Goal: Task Accomplishment & Management: Manage account settings

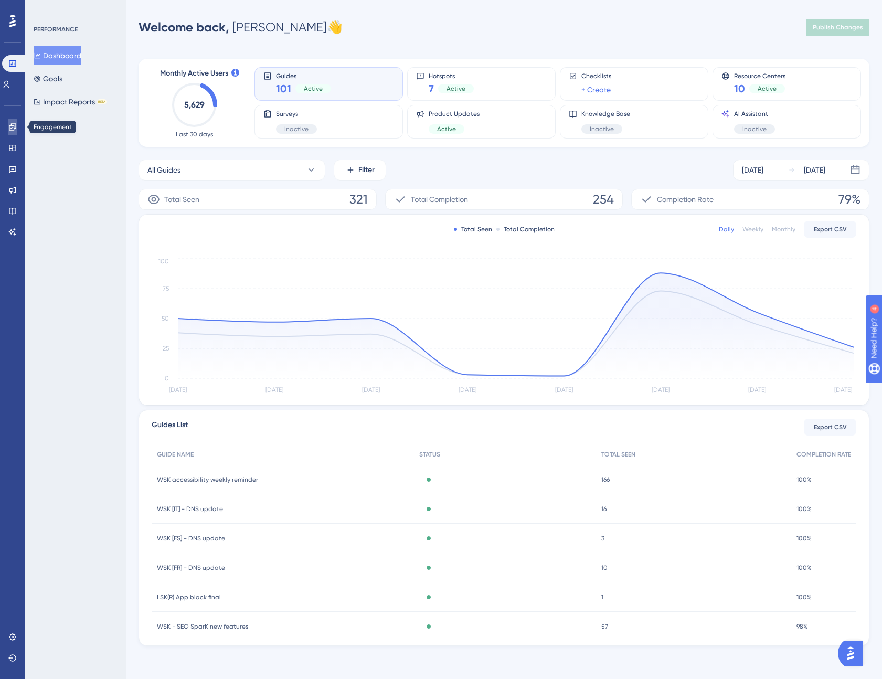
click at [9, 124] on icon at bounding box center [12, 127] width 8 height 8
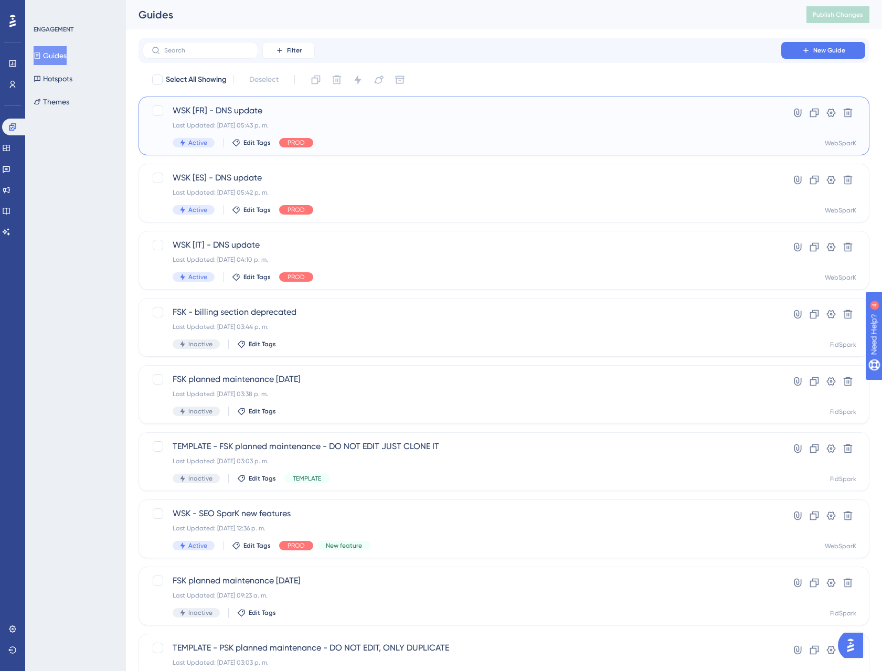
click at [272, 114] on span "WSK [FR] - DNS update" at bounding box center [462, 110] width 579 height 13
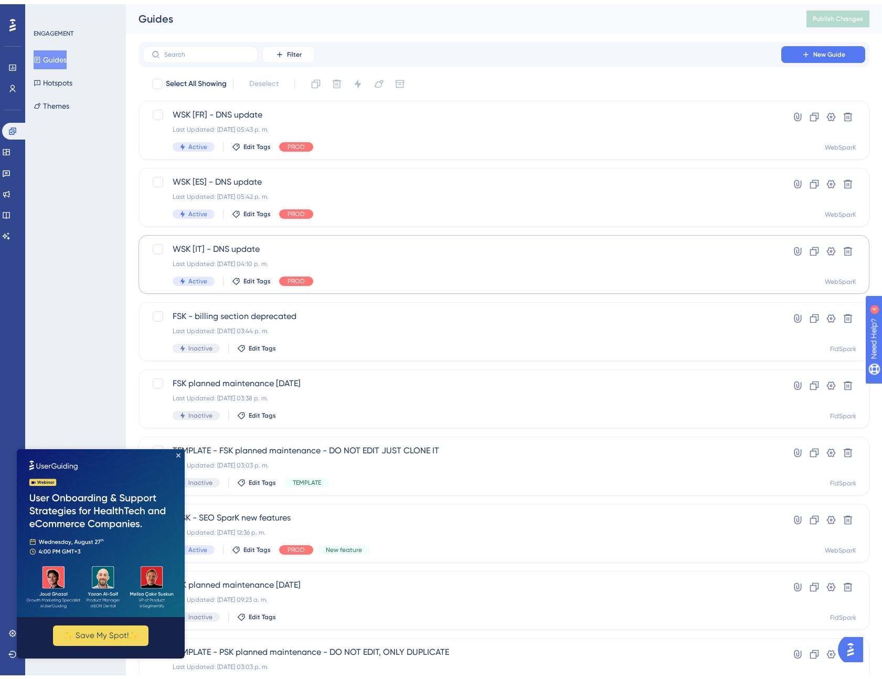
scroll to position [107, 0]
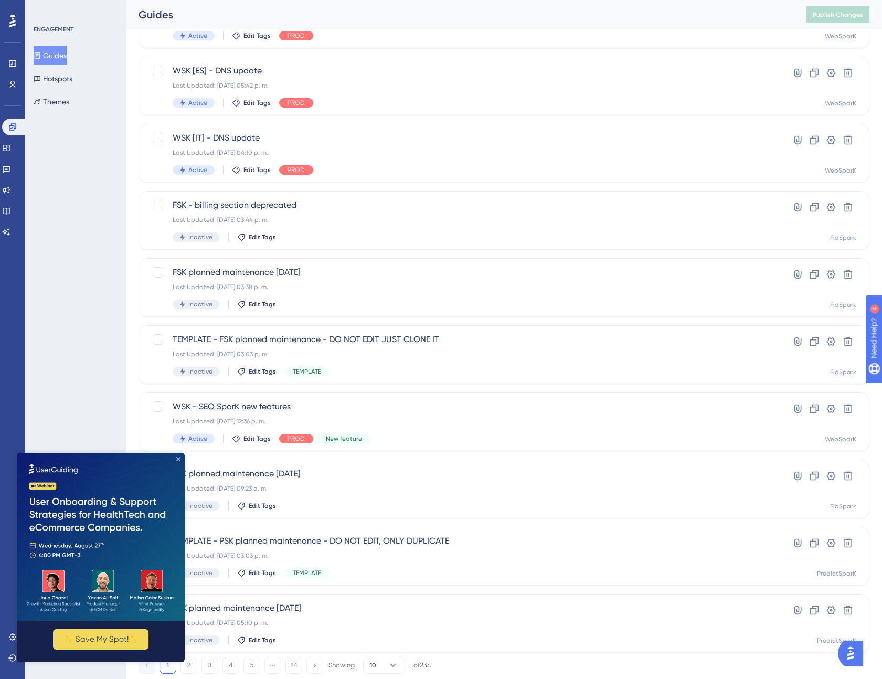
click at [180, 457] on icon "Close Preview" at bounding box center [178, 459] width 4 height 4
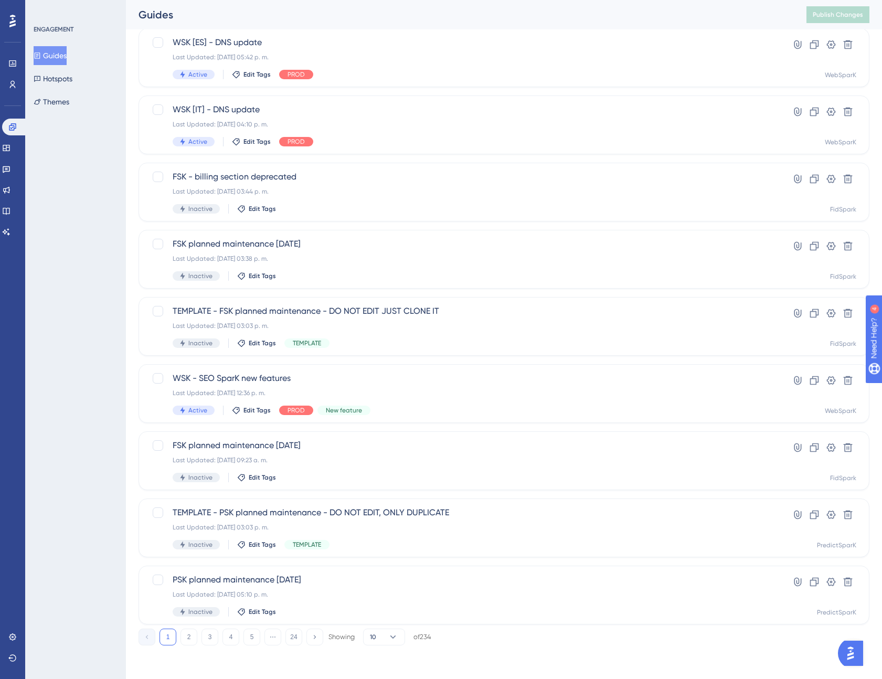
scroll to position [116, 0]
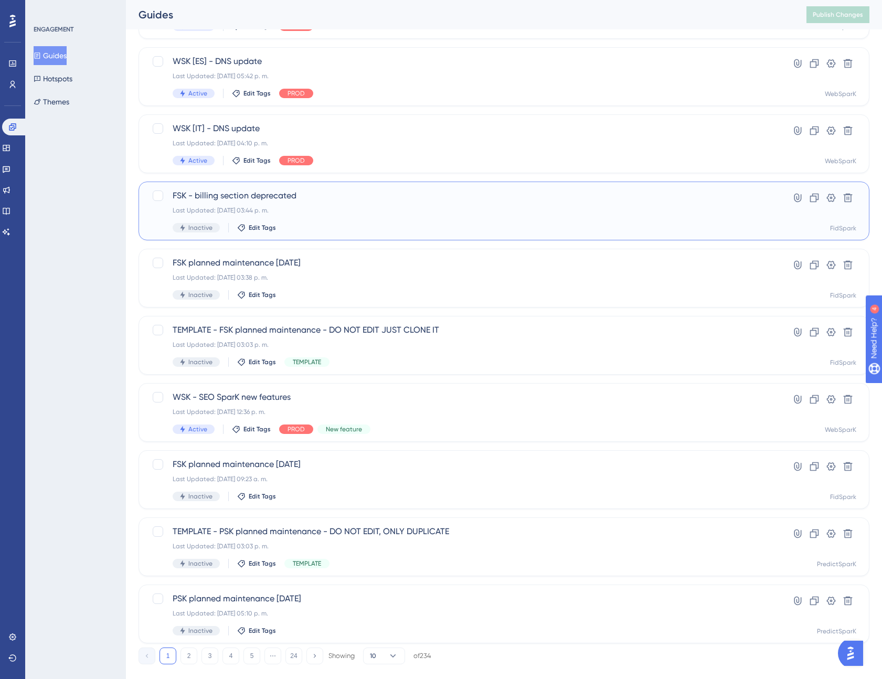
click at [260, 198] on span "FSK - billing section deprecated" at bounding box center [462, 195] width 579 height 13
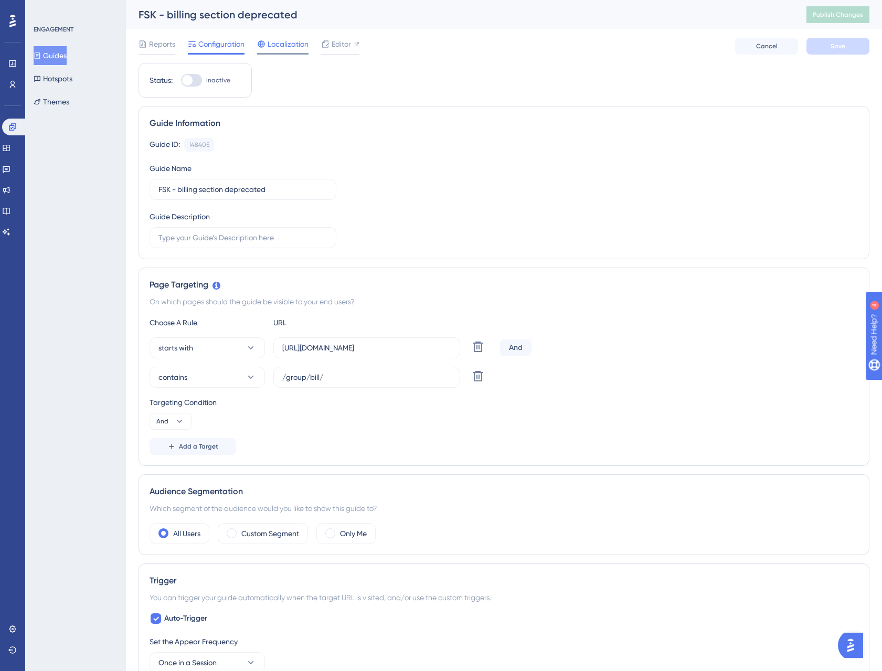
click at [288, 48] on span "Localization" at bounding box center [288, 44] width 41 height 13
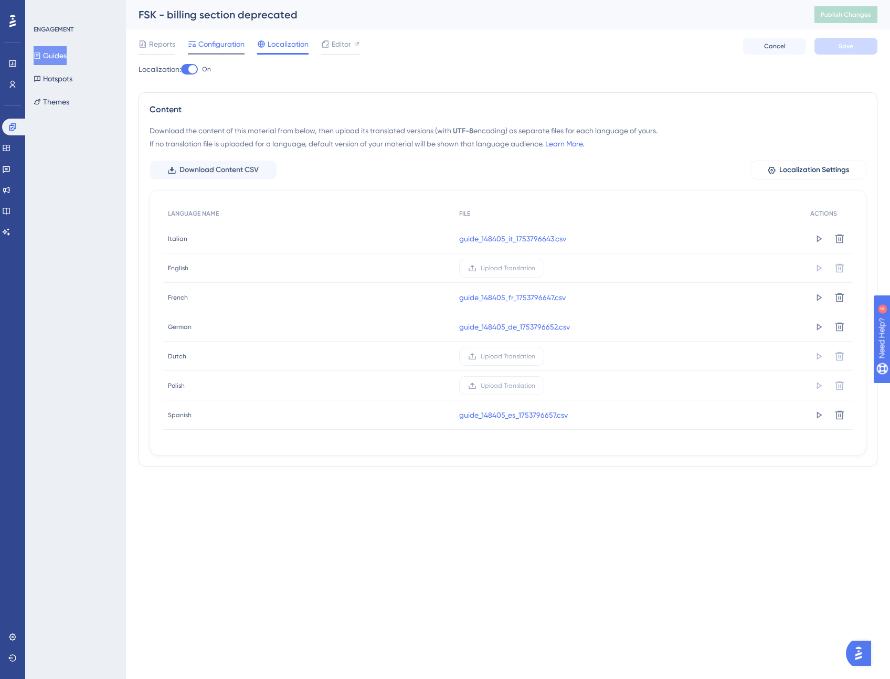
click at [232, 44] on span "Configuration" at bounding box center [221, 44] width 46 height 13
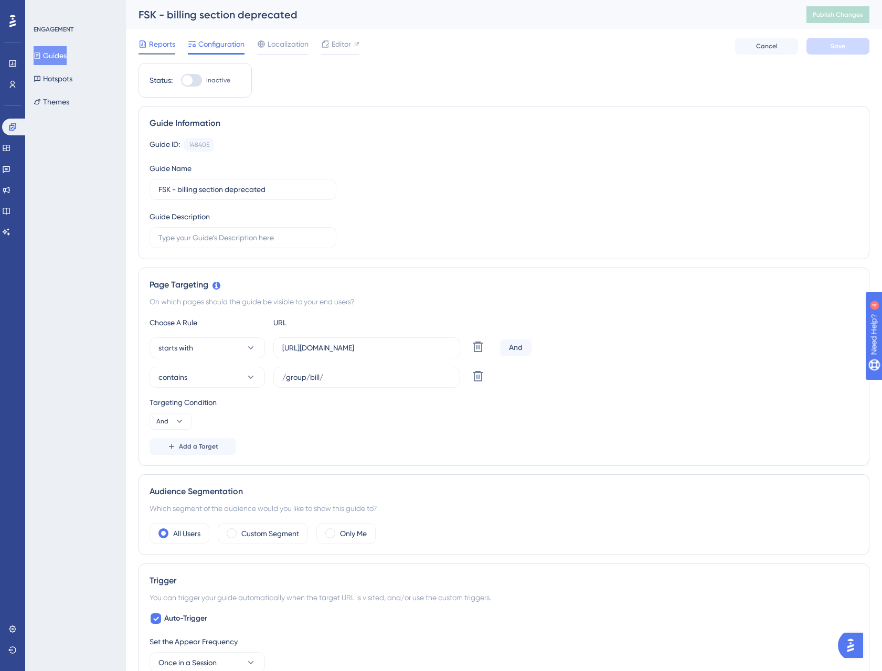
click at [161, 48] on span "Reports" at bounding box center [162, 44] width 26 height 13
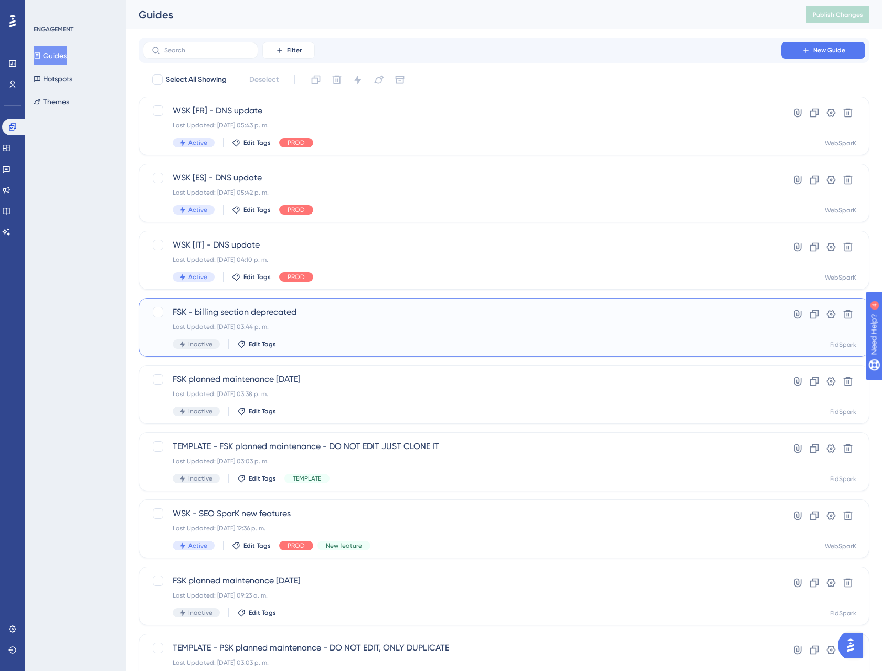
click at [399, 333] on div "FSK - billing section deprecated Last Updated: 29 jul 2025 03:44 p. m. Inactive…" at bounding box center [462, 327] width 579 height 43
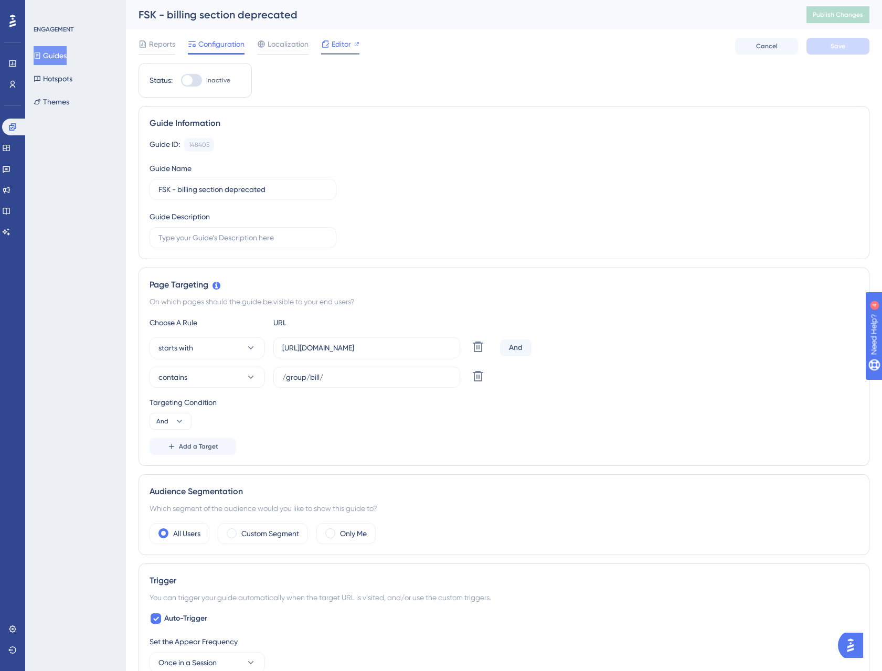
click at [341, 47] on span "Editor" at bounding box center [341, 44] width 19 height 13
click at [349, 46] on span "Editor" at bounding box center [341, 44] width 19 height 13
click at [61, 55] on button "Guides" at bounding box center [50, 55] width 33 height 19
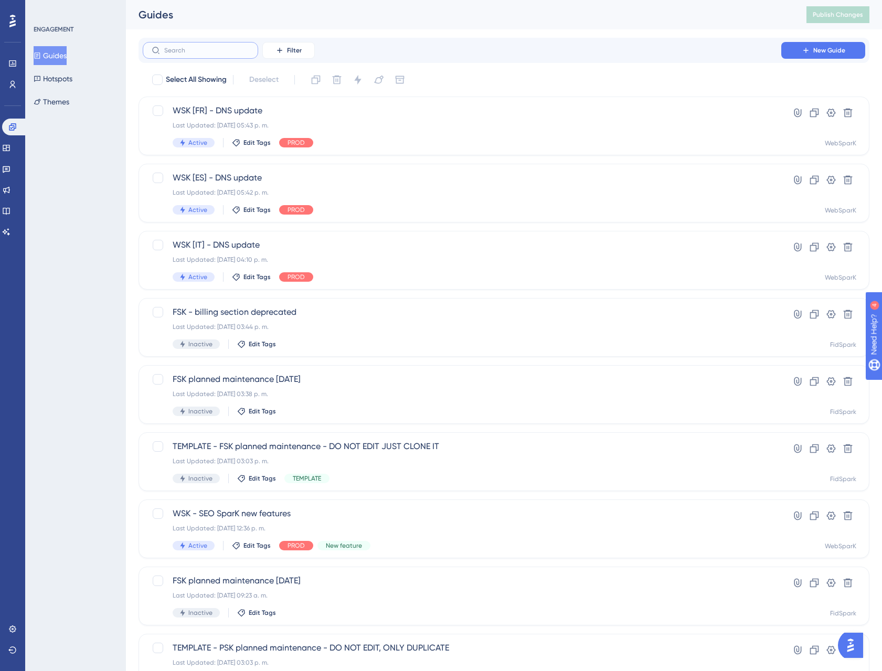
click at [196, 47] on input "text" at bounding box center [206, 50] width 85 height 7
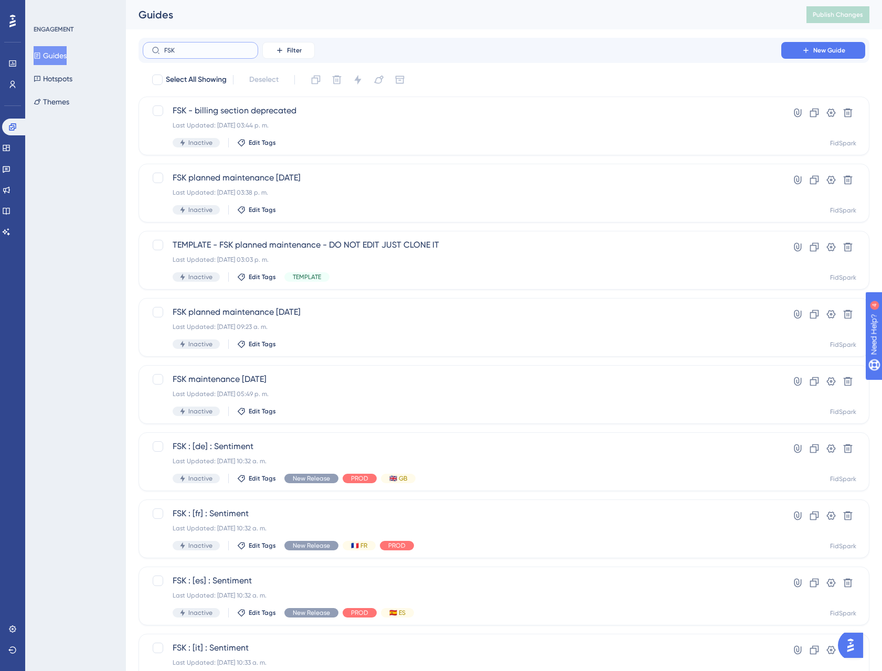
type input "FSK"
click at [219, 54] on label "FSK" at bounding box center [200, 50] width 115 height 17
click at [219, 54] on input "FSK" at bounding box center [206, 50] width 85 height 7
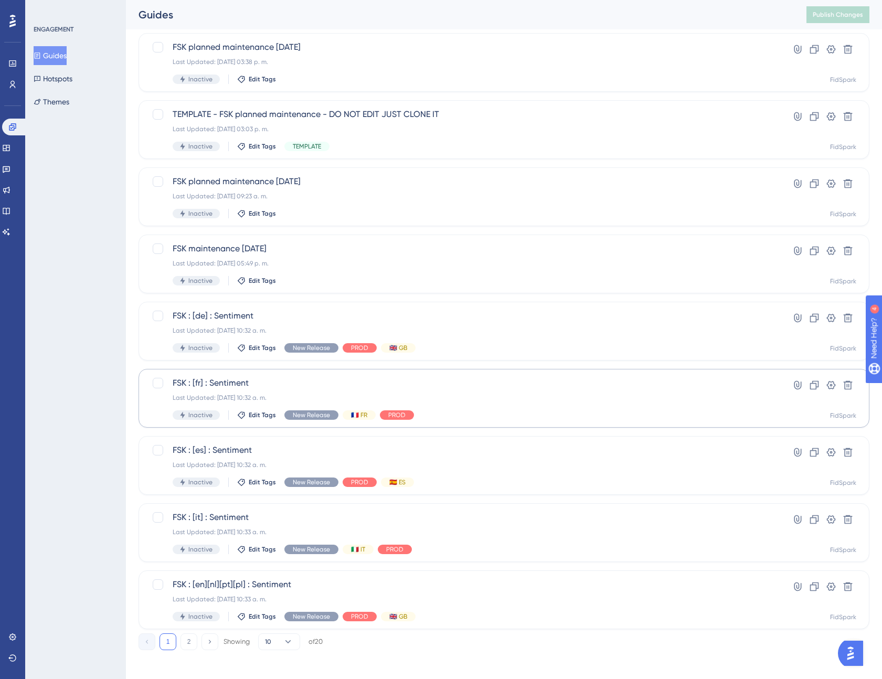
scroll to position [135, 0]
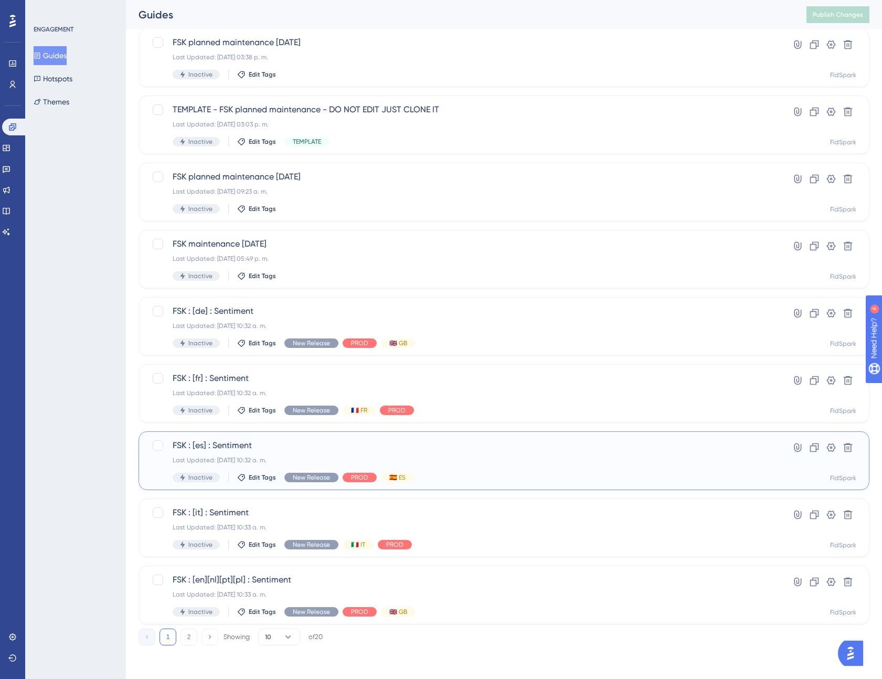
click at [456, 456] on div "Last Updated: 05 jun 2025 10:32 a. m." at bounding box center [462, 460] width 579 height 8
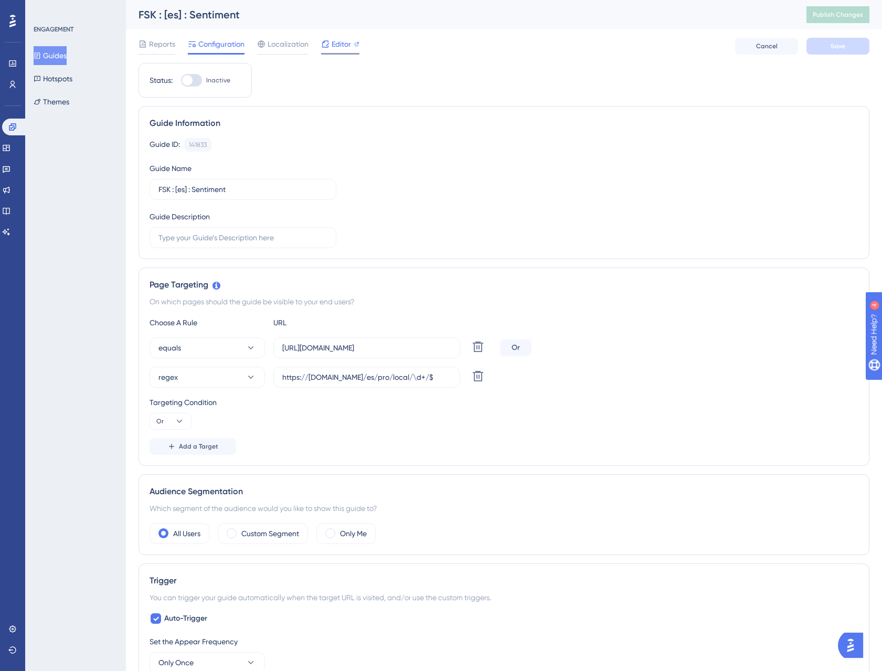
click at [330, 43] on div "Editor" at bounding box center [340, 44] width 38 height 13
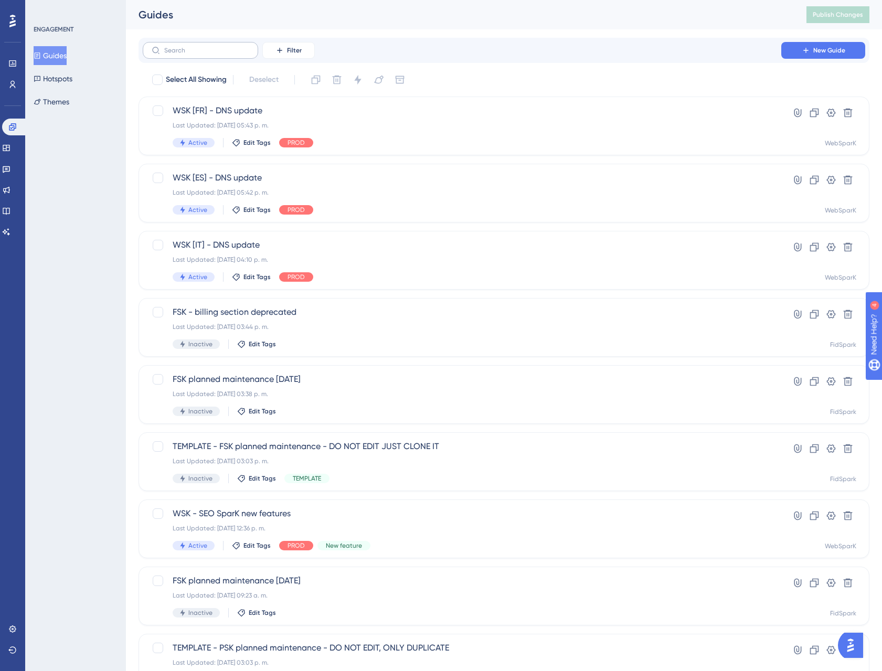
click at [181, 45] on label at bounding box center [200, 50] width 115 height 17
click at [181, 47] on input "text" at bounding box center [206, 50] width 85 height 7
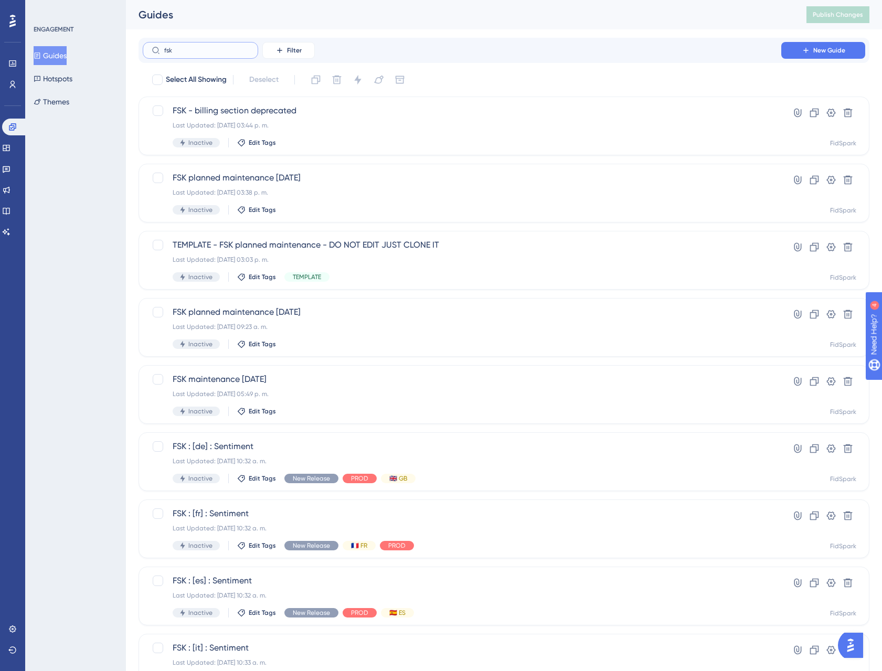
type input "fsk"
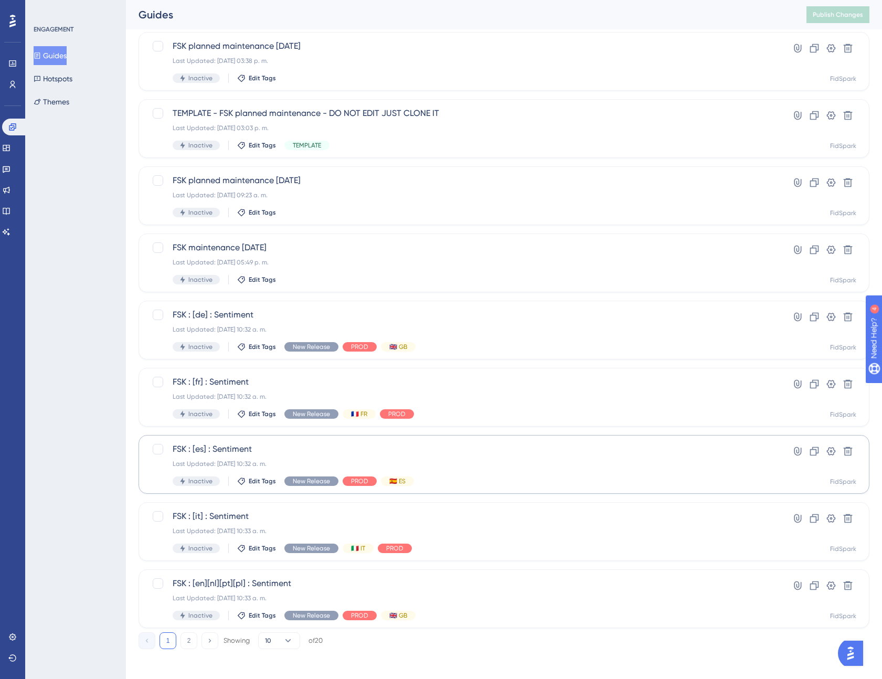
scroll to position [135, 0]
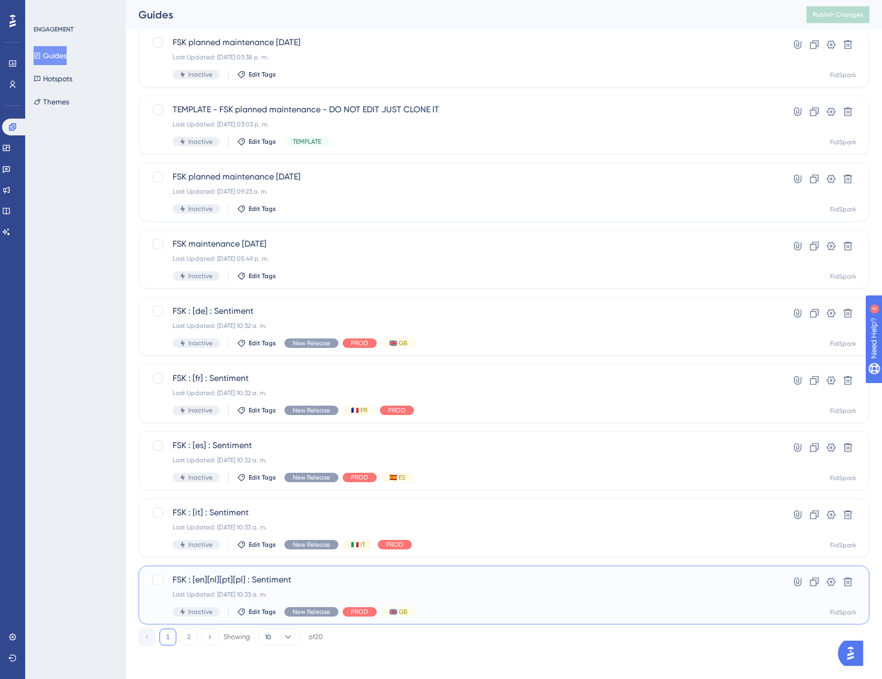
click at [300, 581] on span "FSK : [en][nl][pt][pl] : Sentiment" at bounding box center [462, 580] width 579 height 13
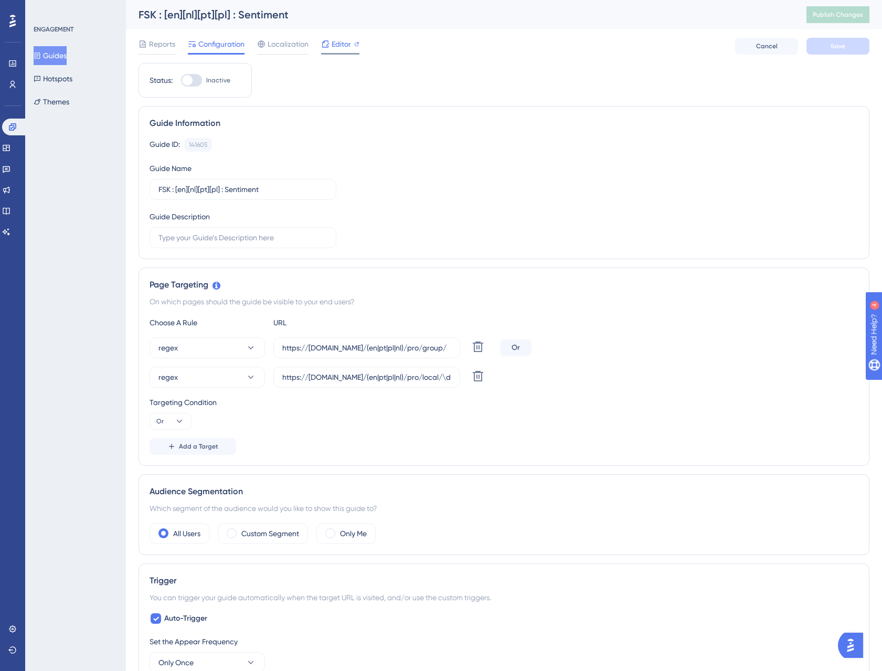
click at [349, 45] on span "Editor" at bounding box center [341, 44] width 19 height 13
click at [775, 49] on span "Cancel" at bounding box center [767, 46] width 22 height 8
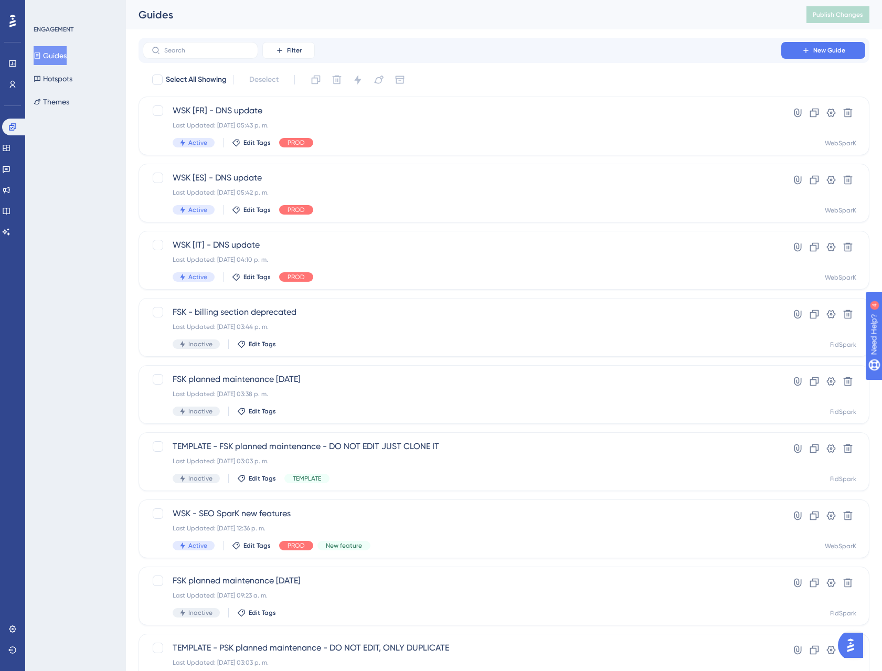
click at [200, 38] on div "Filter New Guide" at bounding box center [504, 50] width 731 height 25
click at [199, 48] on input "text" at bounding box center [206, 50] width 85 height 7
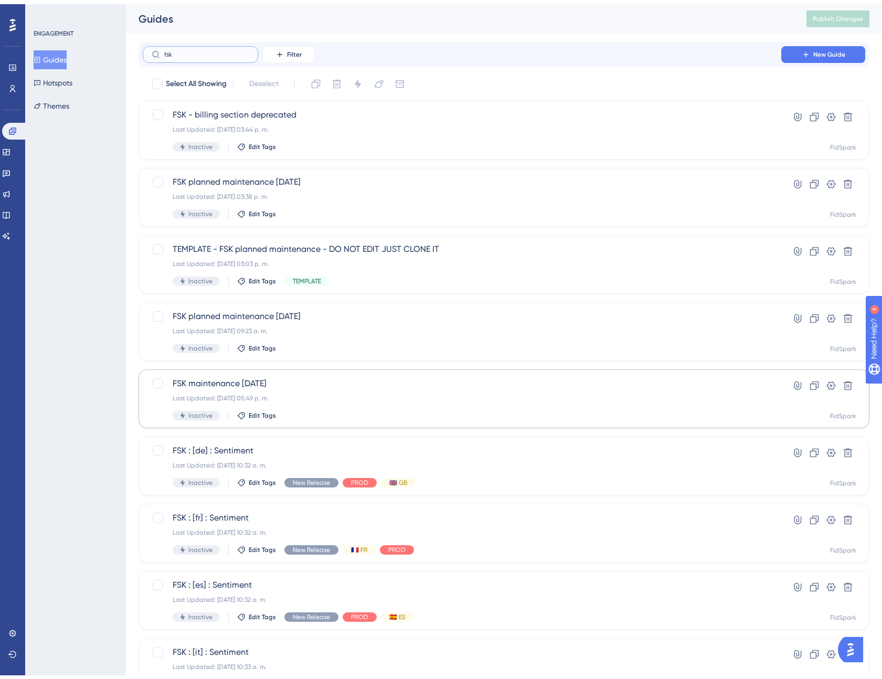
scroll to position [135, 0]
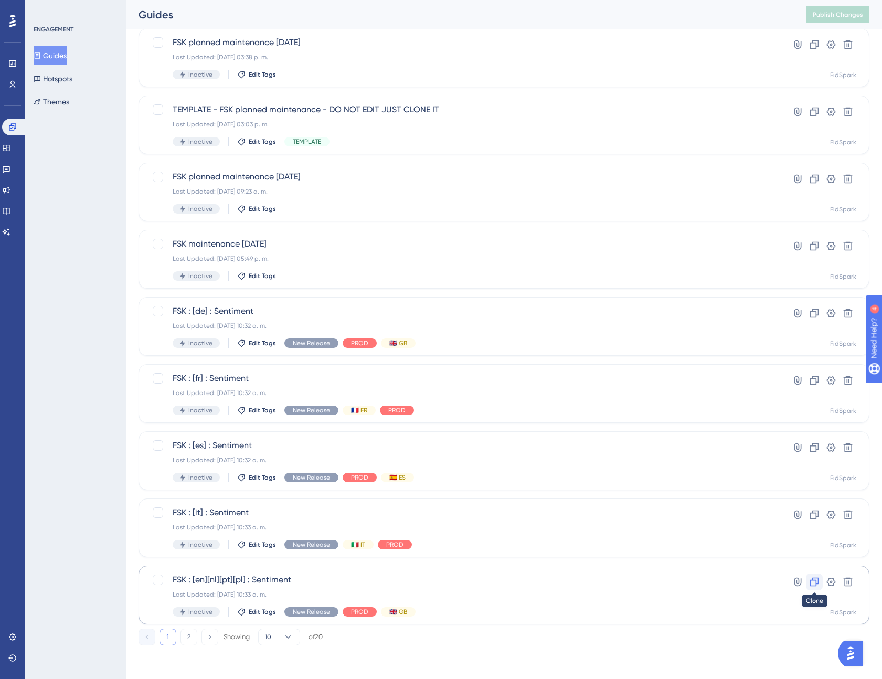
type input "fsk"
click at [815, 583] on icon at bounding box center [814, 582] width 10 height 10
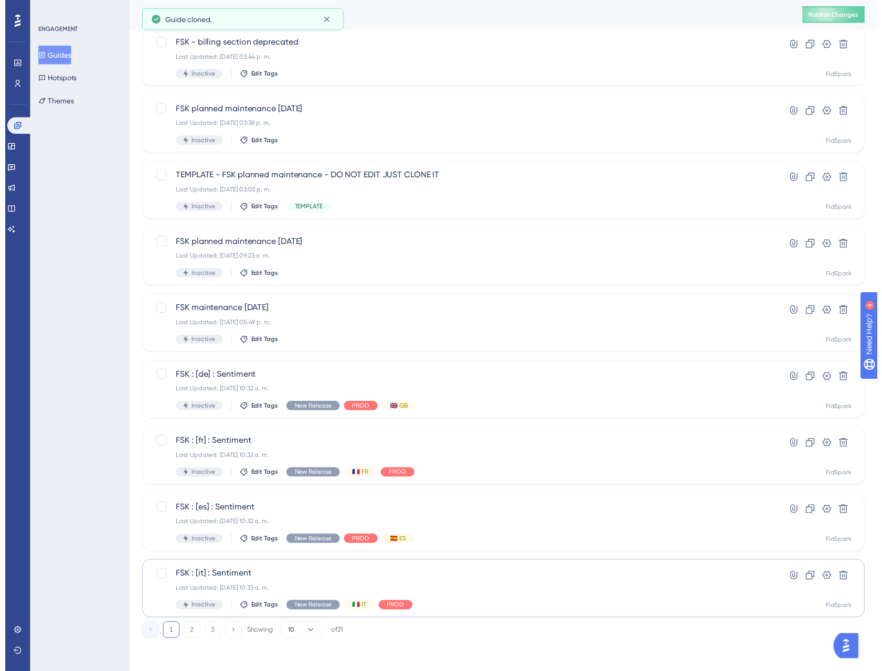
scroll to position [0, 0]
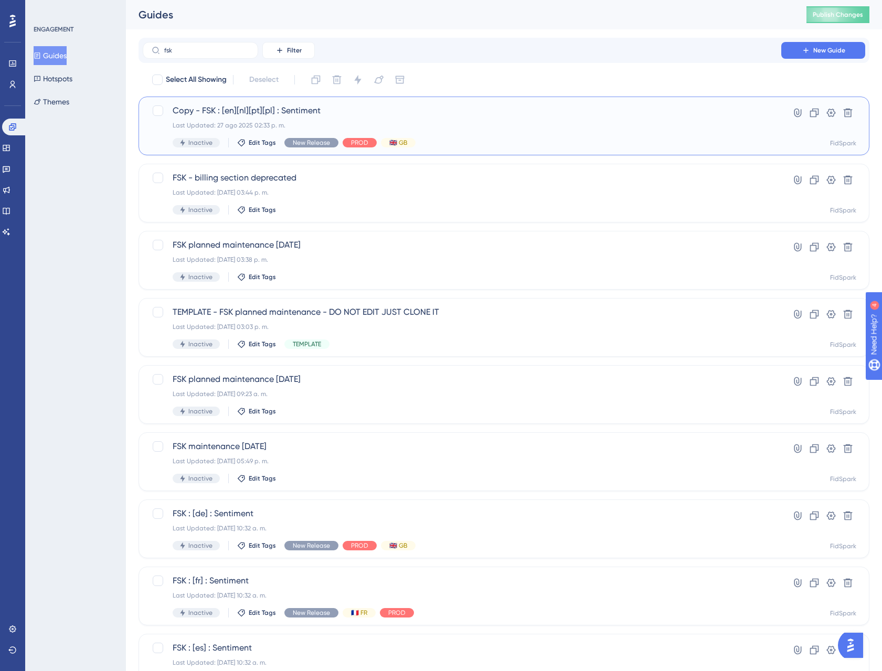
click at [589, 112] on span "Copy - FSK : [en][nl][pt][pl] : Sentiment" at bounding box center [462, 110] width 579 height 13
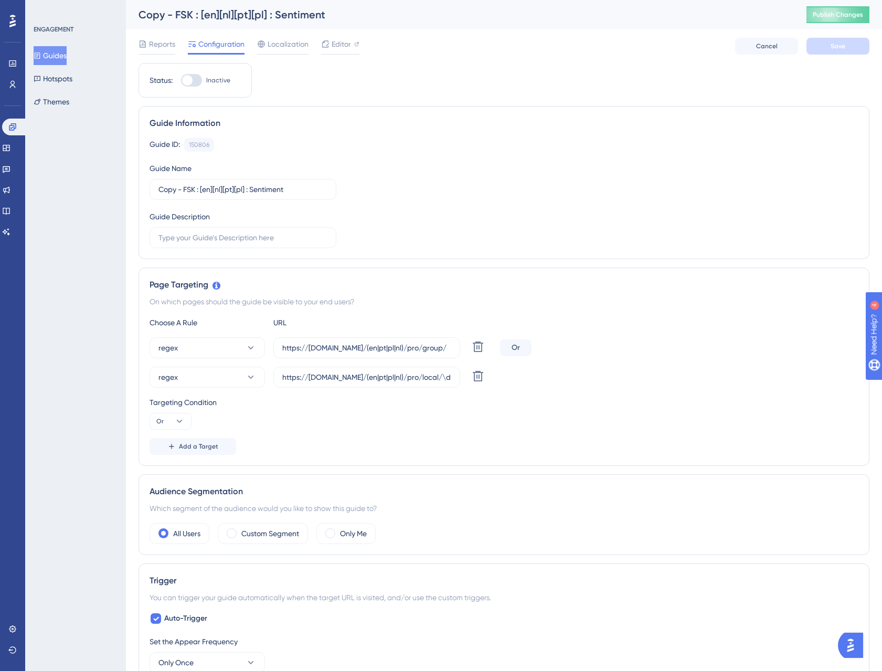
click at [205, 15] on div "Copy - FSK : [en][nl][pt][pl] : Sentiment" at bounding box center [460, 14] width 642 height 15
click at [179, 11] on div "Copy - FSK : [en][nl][pt][pl] : Sentiment" at bounding box center [460, 14] width 642 height 15
click at [171, 12] on div "Copy - FSK : [en][nl][pt][pl] : Sentiment" at bounding box center [460, 14] width 642 height 15
click at [259, 6] on div "Copy - FSK : [en][nl][pt][pl] : Sentiment Publish Changes" at bounding box center [504, 14] width 756 height 29
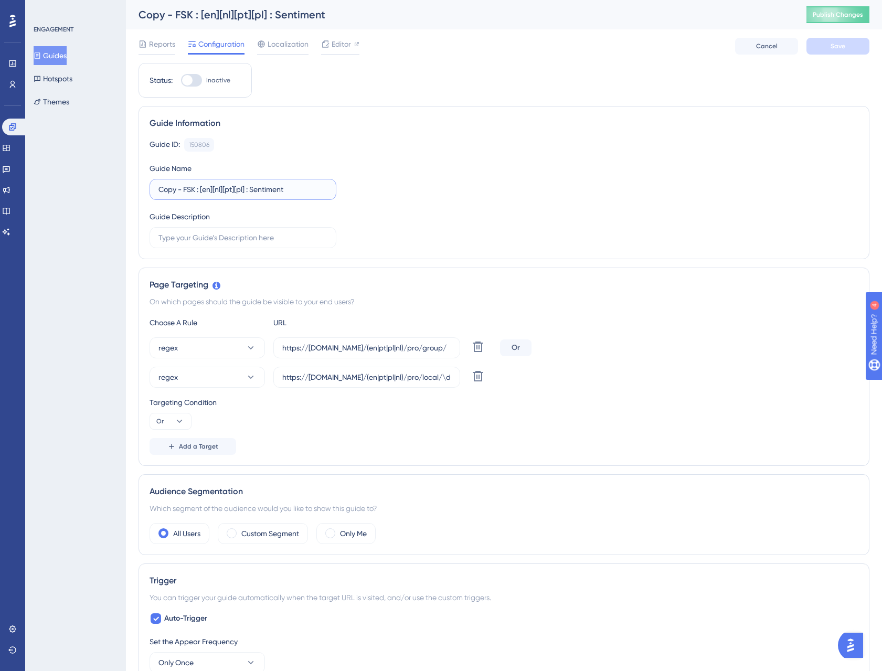
click at [191, 191] on input "Copy - FSK : [en][nl][pt][pl] : Sentiment" at bounding box center [242, 190] width 169 height 12
click at [184, 189] on input "Copy - FSK : [en][nl][pt][pl] : Sentiment" at bounding box center [242, 190] width 169 height 12
click at [266, 190] on input "FSK : Bulk configuration" at bounding box center [242, 190] width 169 height 12
type input "FSK : Bulk configuration at netowrk level"
click at [422, 250] on div "Guide Information Guide ID: 150806 Copy Guide Name FSK : Bulk configuration at …" at bounding box center [504, 182] width 731 height 153
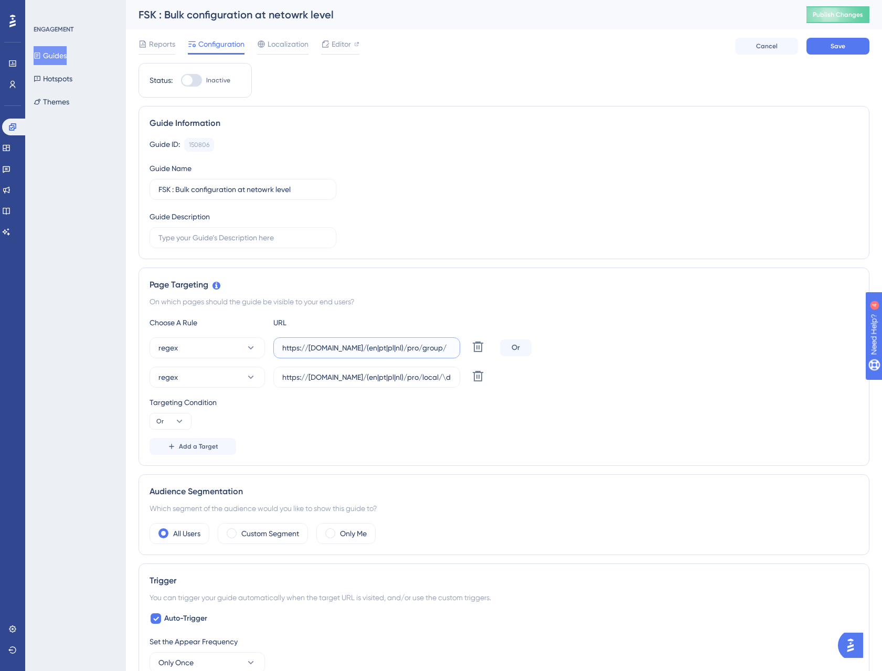
click at [375, 346] on input "https://www.fidspark.com/(en|pt|pl|nl)/pro/group/" at bounding box center [366, 348] width 169 height 12
click at [254, 349] on icon at bounding box center [251, 348] width 10 height 10
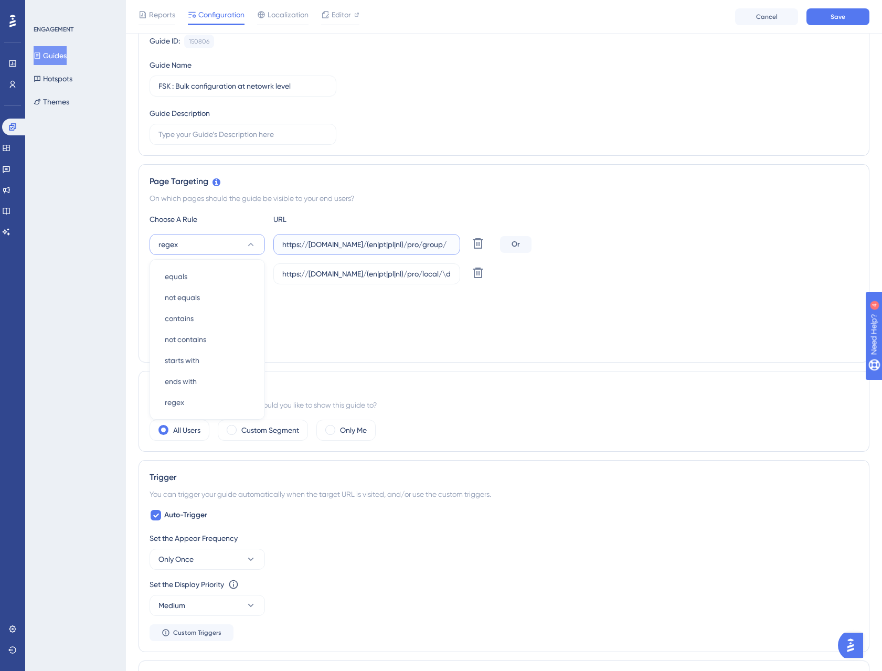
click at [414, 243] on input "https://www.fidspark.com/(en|pt|pl|nl)/pro/group/" at bounding box center [366, 245] width 169 height 12
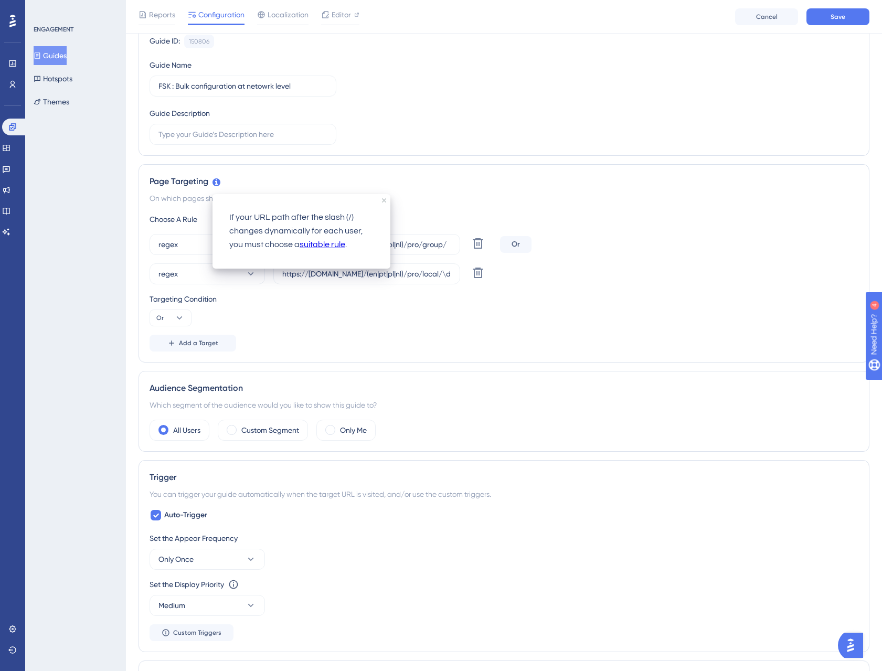
click at [310, 245] on link "suitable rule" at bounding box center [323, 245] width 46 height 14
click at [485, 186] on div "Page Targeting" at bounding box center [504, 181] width 709 height 13
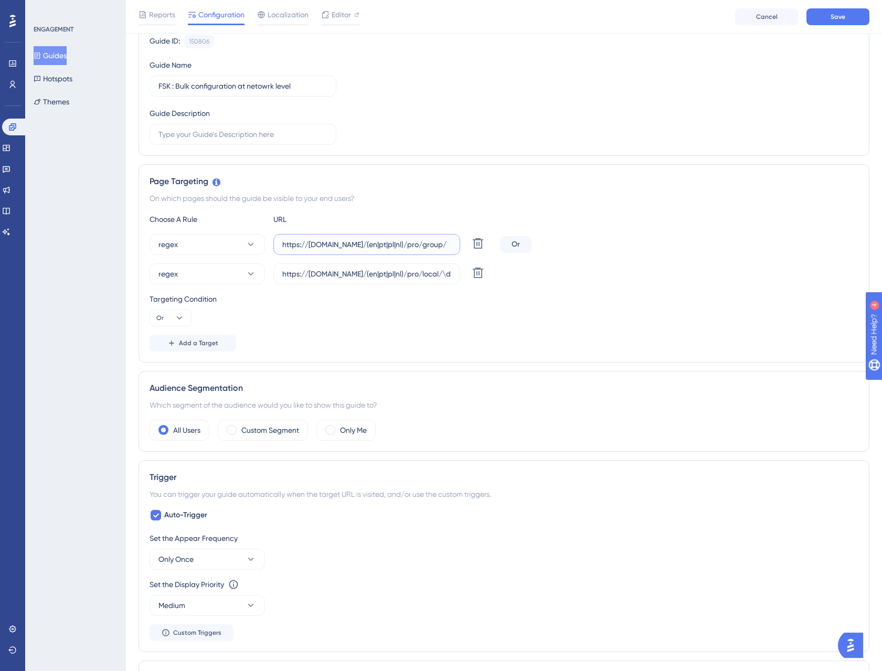
click at [320, 247] on input "https://www.fidspark.com/(en|pt|pl|nl)/pro/group/" at bounding box center [366, 245] width 169 height 12
click at [368, 250] on label "https://www.fidspark.com/(en|pt|pl|nl)/pro/group/" at bounding box center [366, 244] width 187 height 21
click at [368, 250] on input "https://www.fidspark.com/(en|pt|pl|nl)/pro/group/" at bounding box center [366, 245] width 169 height 12
drag, startPoint x: 370, startPoint y: 244, endPoint x: 311, endPoint y: 248, distance: 59.4
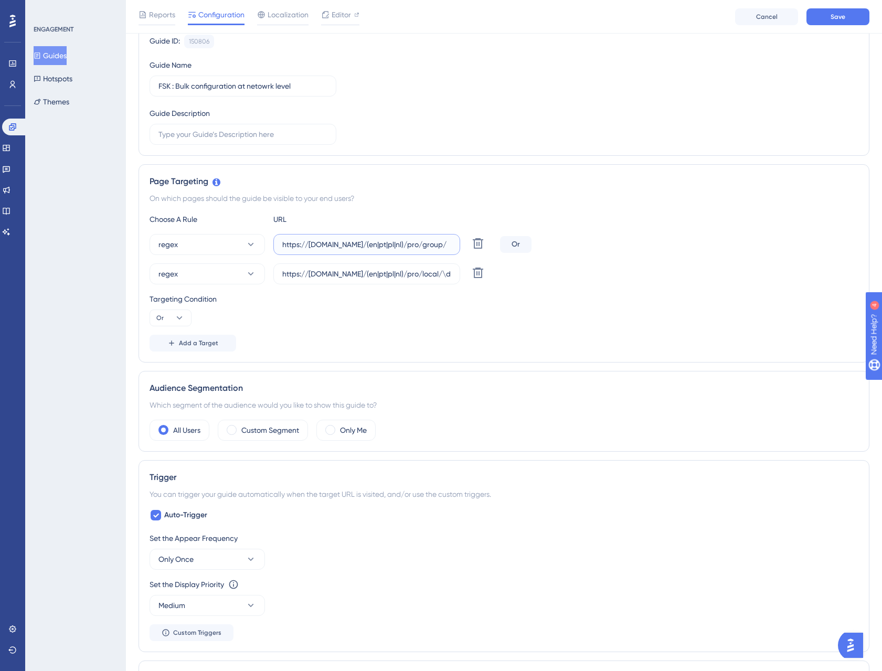
click at [311, 248] on input "https://www.fidspark.com/(en|pt|pl|nl)/pro/group/" at bounding box center [366, 245] width 169 height 12
paste input "https://staging.fidspark.com/"
drag, startPoint x: 310, startPoint y: 248, endPoint x: 252, endPoint y: 242, distance: 58.0
click at [256, 243] on div "regex https://https://staging.fidspark.com//(en|pt|pl|nl)/pro/group/ Delete" at bounding box center [323, 244] width 346 height 21
click at [387, 243] on input "https://staging.fidspark.com//(en|pt|pl|nl)/pro/group/" at bounding box center [366, 245] width 169 height 12
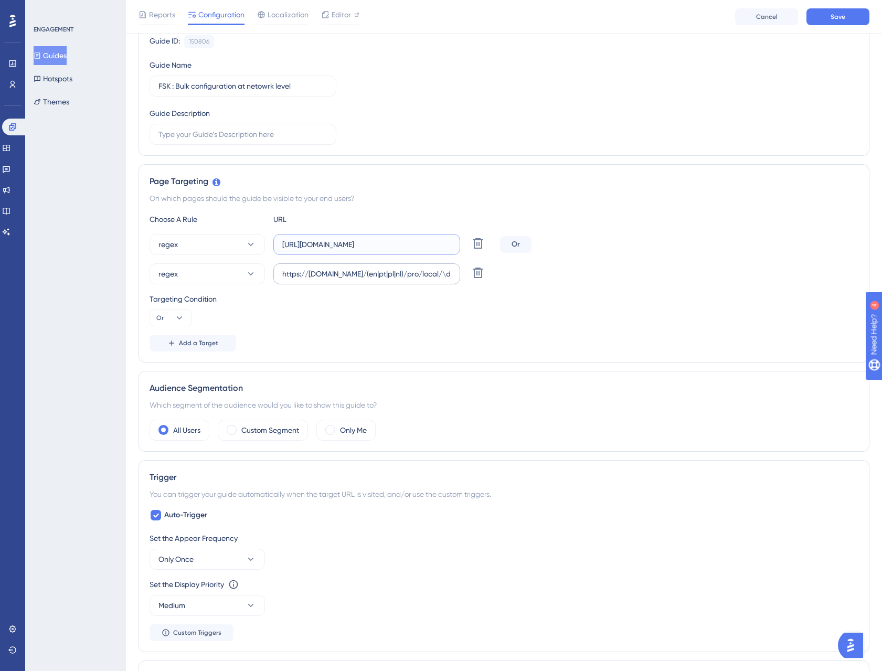
type input "https://staging.fidspark.com/*/pro/group/"
click at [381, 271] on input "https://www.fidspark.com/(en|pt|pl|nl)/pro/local/\d+/$" at bounding box center [366, 274] width 169 height 12
drag, startPoint x: 440, startPoint y: 245, endPoint x: 261, endPoint y: 246, distance: 178.9
click at [261, 246] on div "regex https://staging.fidspark.com/*/pro/group/ Delete" at bounding box center [323, 244] width 346 height 21
click at [389, 251] on label "https://staging.fidspark.com/*/pro/group/" at bounding box center [366, 244] width 187 height 21
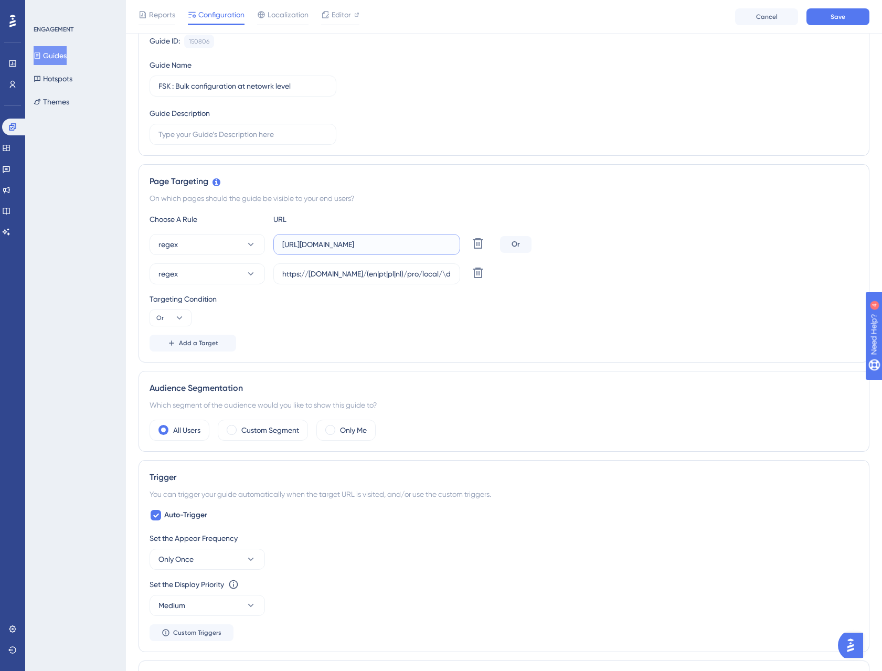
click at [389, 250] on input "https://staging.fidspark.com/*/pro/group/" at bounding box center [366, 245] width 169 height 12
click at [407, 243] on input "https://staging.fidspark.com/*/pro/group/" at bounding box center [366, 245] width 169 height 12
click at [416, 272] on input "https://www.fidspark.com/(en|pt|pl|nl)/pro/local/\d+/$" at bounding box center [366, 274] width 169 height 12
click at [432, 272] on input "https://www.fidspark.com/(en|pt|pl|nl)/pro/local/\d+/$" at bounding box center [366, 274] width 169 height 12
drag, startPoint x: 431, startPoint y: 271, endPoint x: 436, endPoint y: 274, distance: 5.7
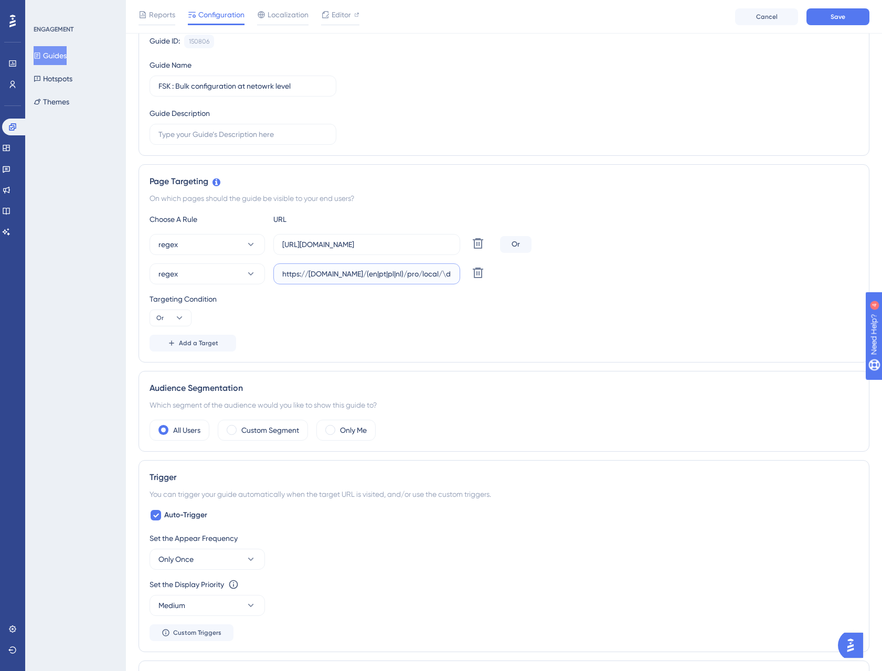
click at [432, 270] on input "https://www.fidspark.com/(en|pt|pl|nl)/pro/local/\d+/$" at bounding box center [366, 274] width 169 height 12
click at [342, 279] on input "https://www.fidspark.com/(en|pt|pl|nl)/pro/local/\d+/$" at bounding box center [366, 274] width 169 height 12
click at [341, 279] on input "https://www.fidspark.com/(en|pt|pl|nl)/pro/local/\d+/$" at bounding box center [366, 274] width 169 height 12
click at [477, 270] on icon at bounding box center [478, 273] width 10 height 10
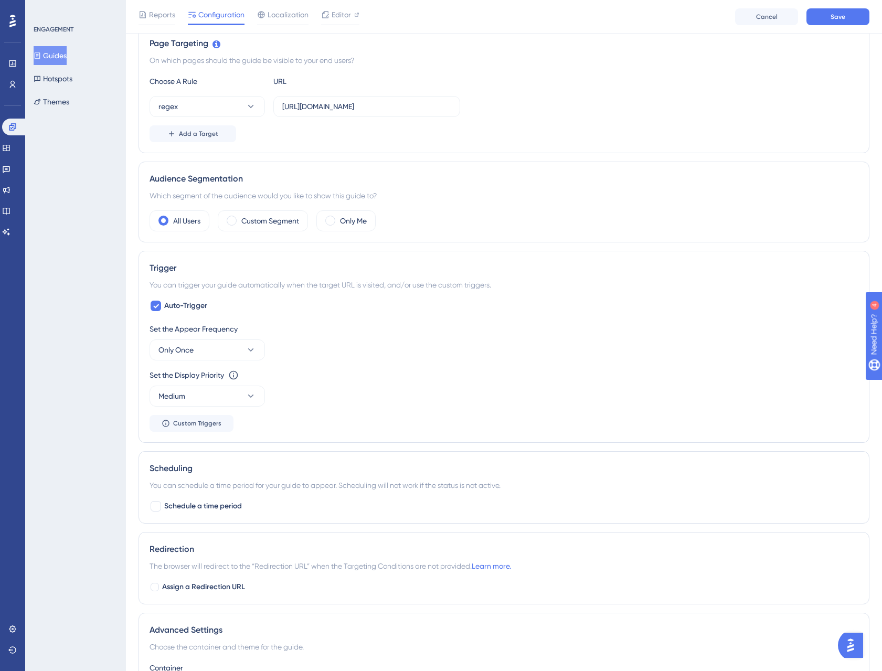
scroll to position [267, 0]
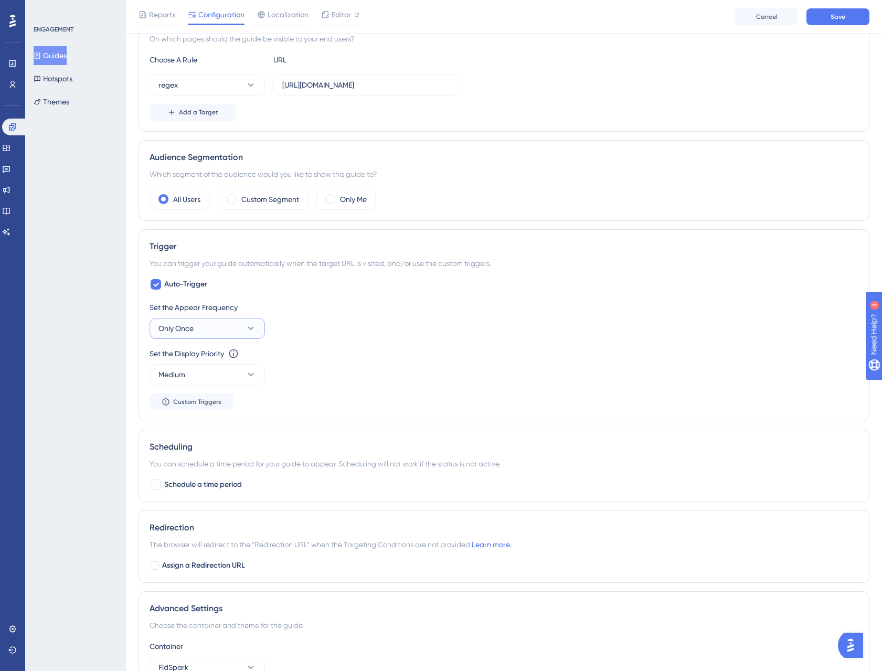
click at [238, 328] on button "Only Once" at bounding box center [207, 328] width 115 height 21
click at [337, 323] on div "Set the Appear Frequency Only Once Only Once Only Once Once in a Session Once i…" at bounding box center [504, 320] width 709 height 38
click at [251, 334] on button "Only Once" at bounding box center [207, 328] width 115 height 21
click at [207, 489] on div "Always Always" at bounding box center [207, 486] width 85 height 21
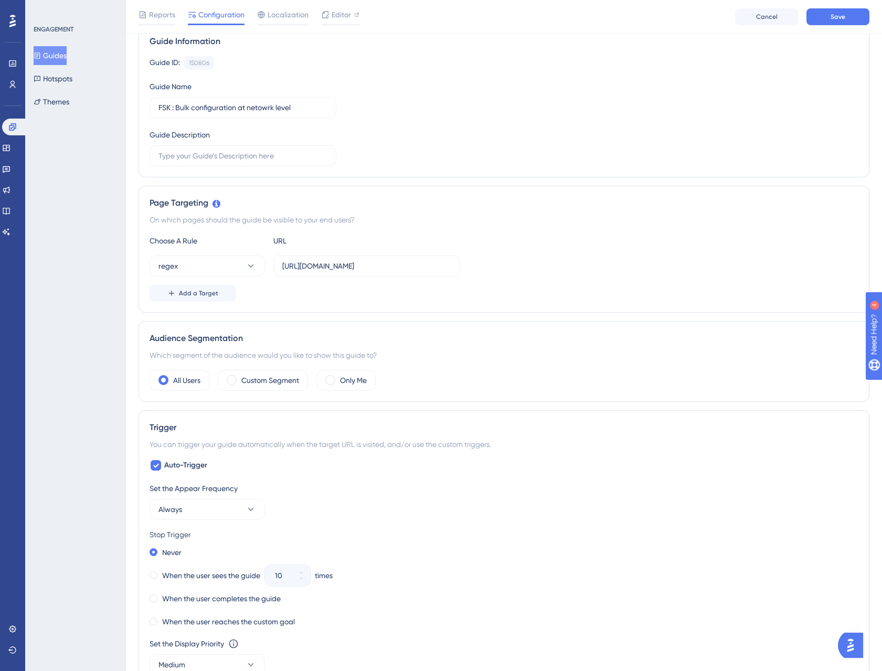
scroll to position [0, 0]
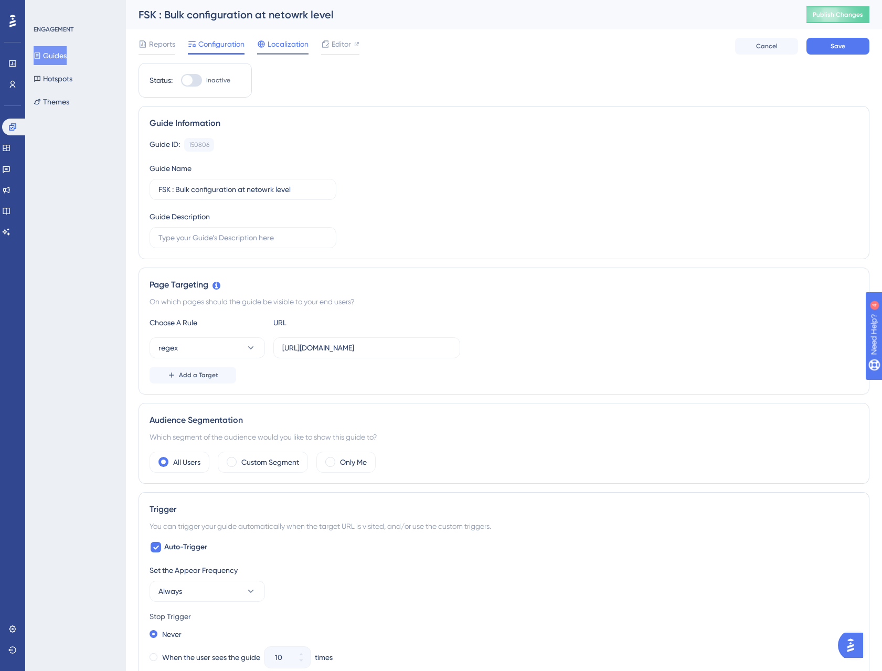
click at [297, 47] on span "Localization" at bounding box center [288, 44] width 41 height 13
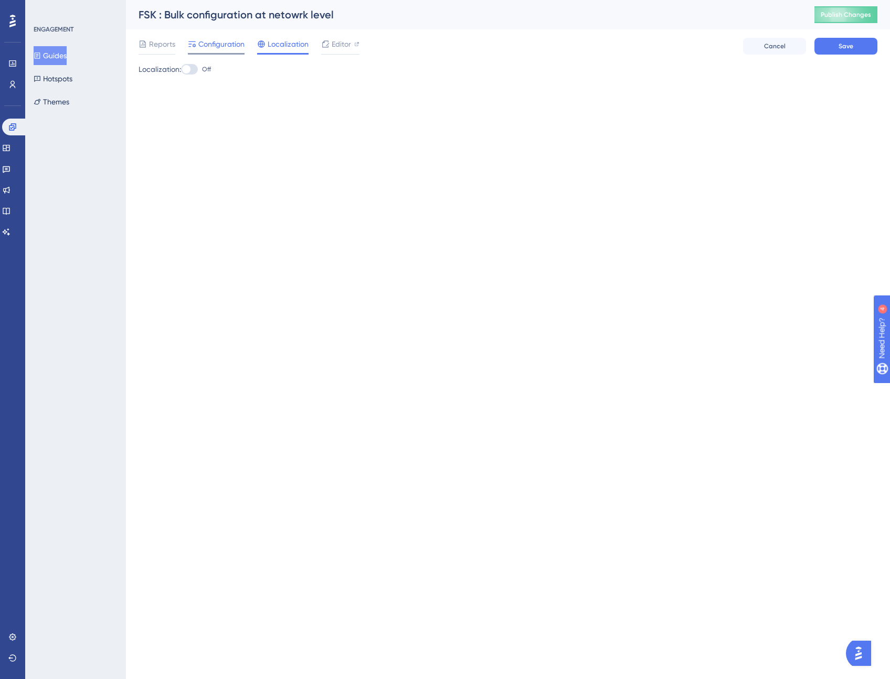
click at [216, 46] on span "Configuration" at bounding box center [221, 44] width 46 height 13
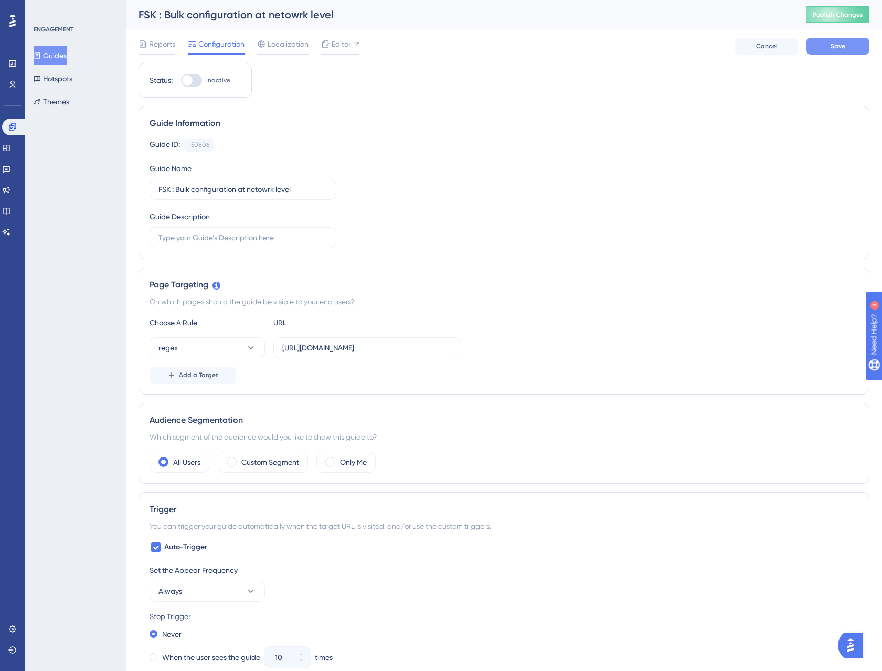
click at [826, 47] on button "Save" at bounding box center [837, 46] width 63 height 17
click at [332, 46] on span "Editor" at bounding box center [341, 44] width 19 height 13
click at [385, 351] on input "https://staging.fidspark.com/*/pro/group/" at bounding box center [366, 348] width 169 height 12
type input "https://staging.fidspark.com/en/pro/group/"
click at [836, 43] on span "Save" at bounding box center [838, 46] width 15 height 8
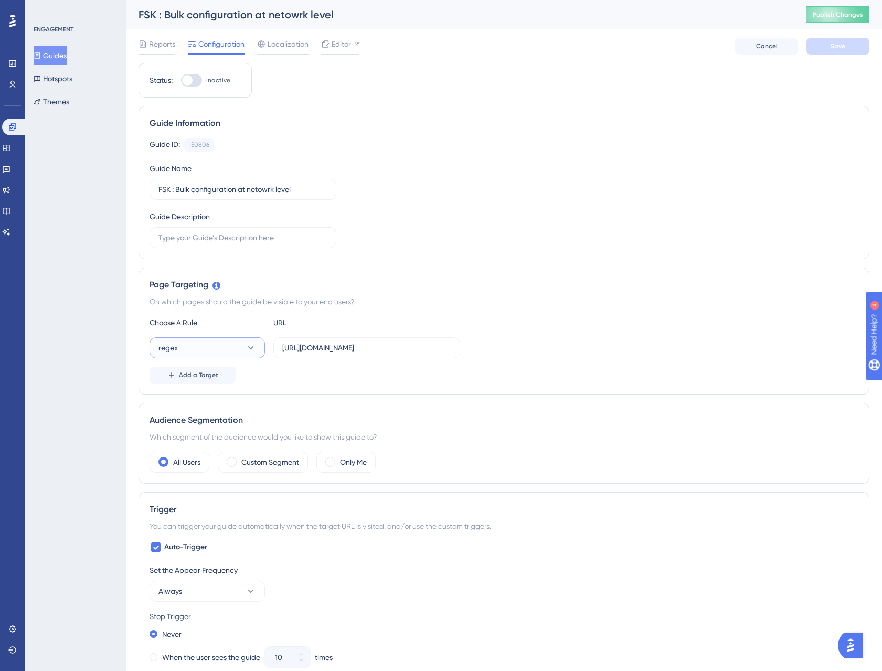
click at [257, 348] on button "regex" at bounding box center [207, 347] width 115 height 21
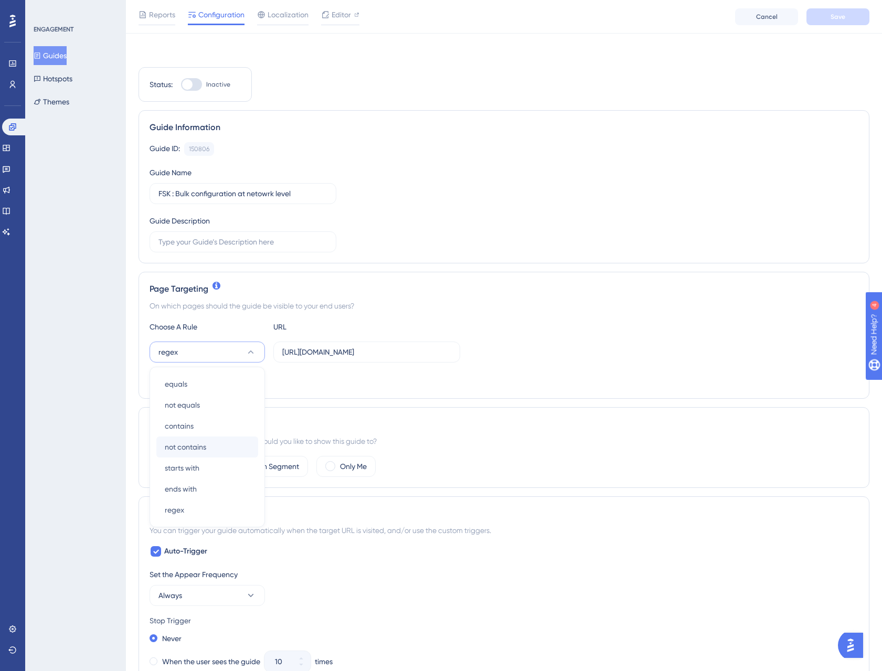
scroll to position [107, 0]
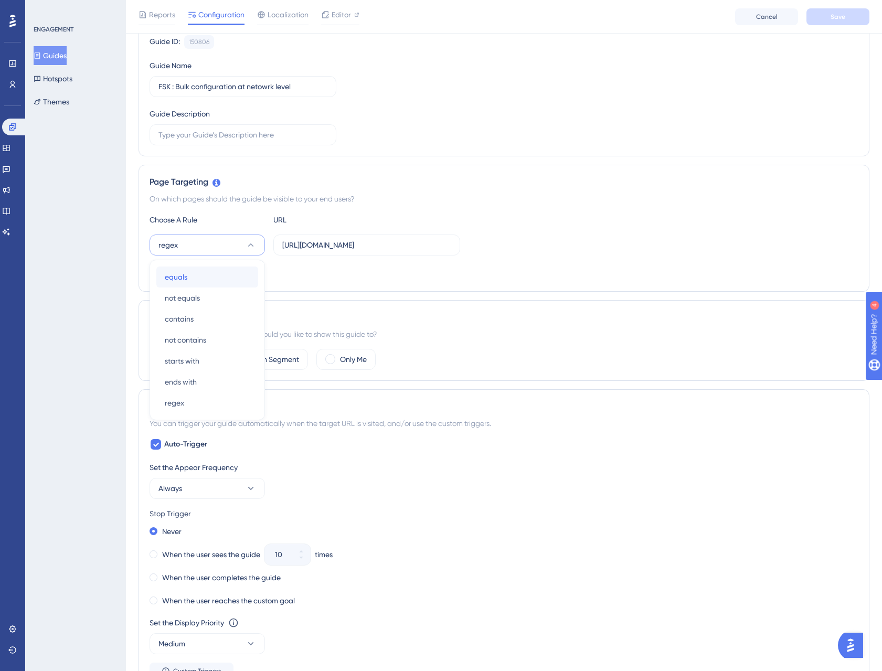
click at [207, 275] on div "equals equals" at bounding box center [207, 277] width 85 height 21
click at [841, 17] on span "Save" at bounding box center [838, 17] width 15 height 8
click at [383, 293] on div "Status: Inactive Guide Information Guide ID: 150806 Copy Guide Name FSK : Bulk …" at bounding box center [504, 487] width 731 height 1055
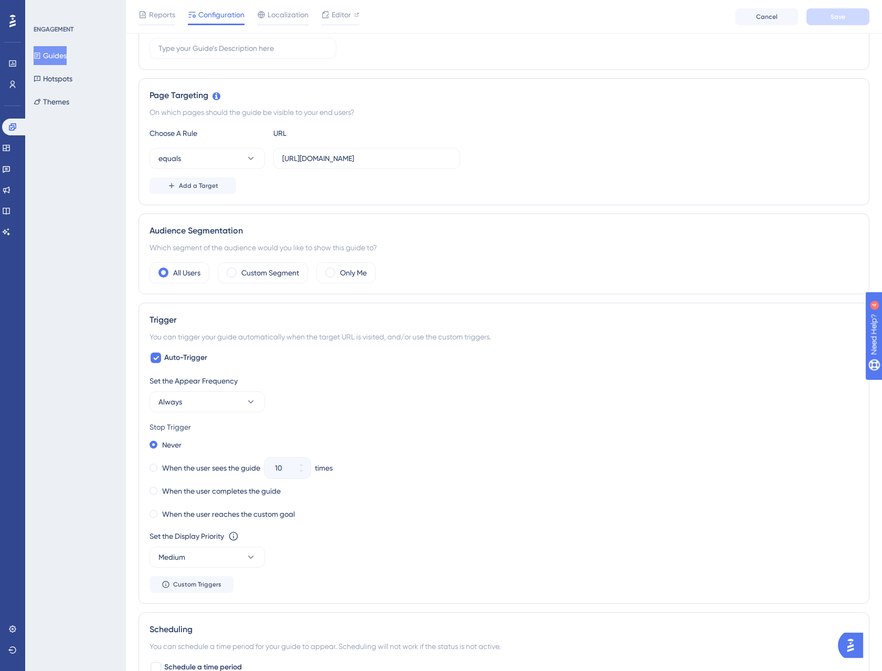
scroll to position [0, 0]
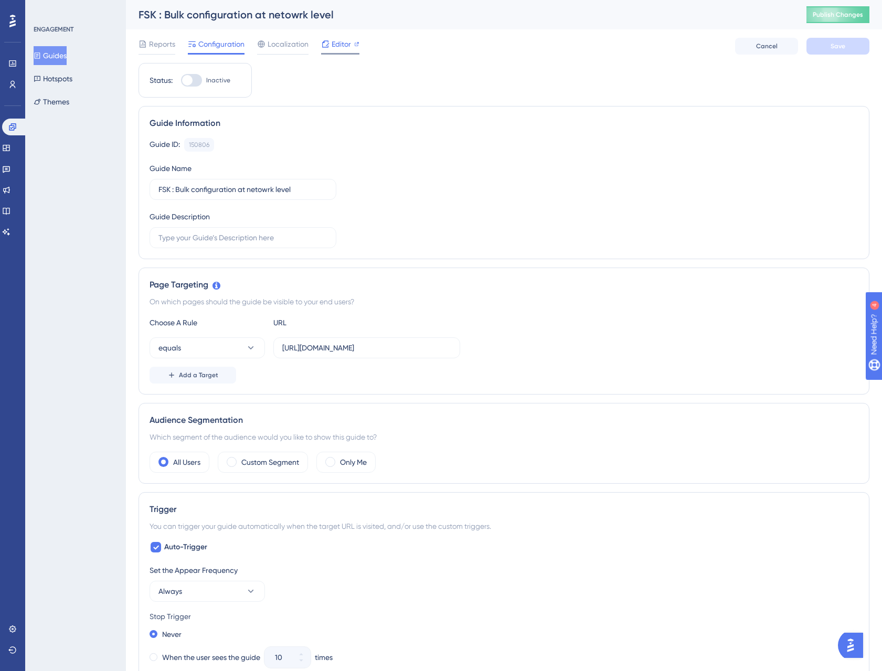
click at [347, 49] on span "Editor" at bounding box center [341, 44] width 19 height 13
click at [333, 353] on input "https://staging.fidspark.com/en/pro/group/" at bounding box center [366, 348] width 169 height 12
click at [389, 353] on input "https://staging.fidspark.com/en/pro/group/" at bounding box center [366, 348] width 169 height 12
click at [251, 348] on icon at bounding box center [251, 348] width 10 height 10
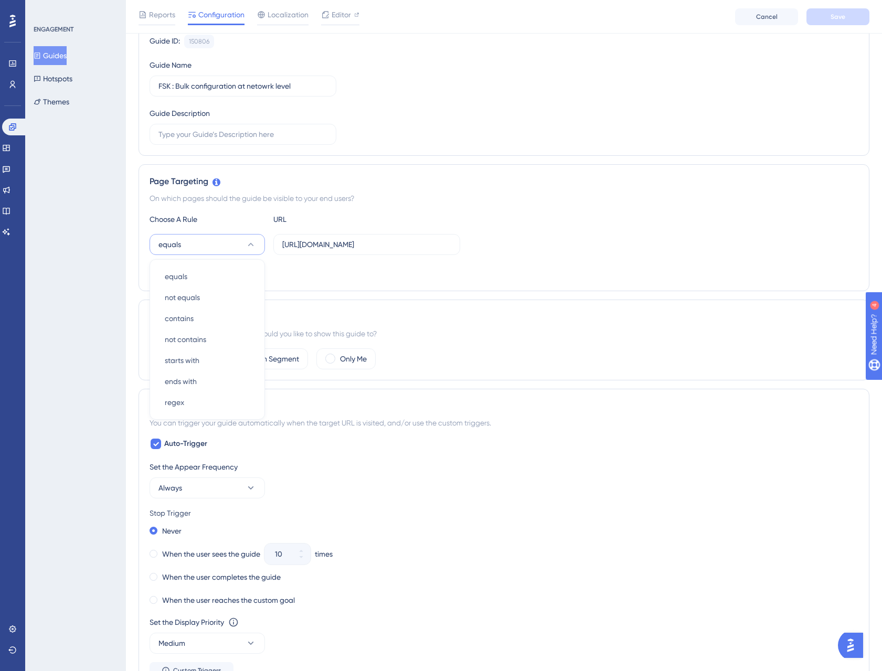
click at [390, 268] on div "Add a Target" at bounding box center [504, 271] width 709 height 17
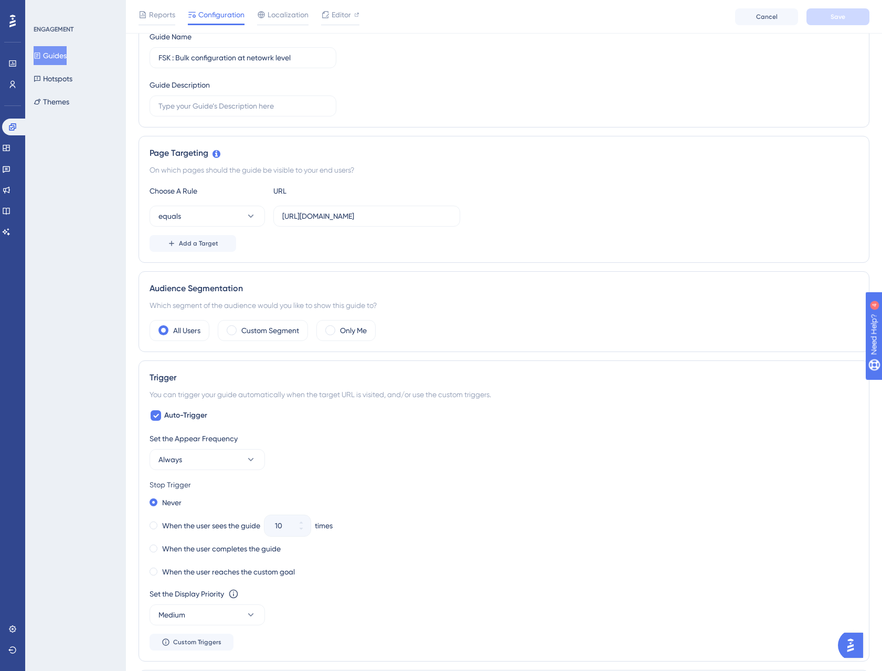
scroll to position [0, 0]
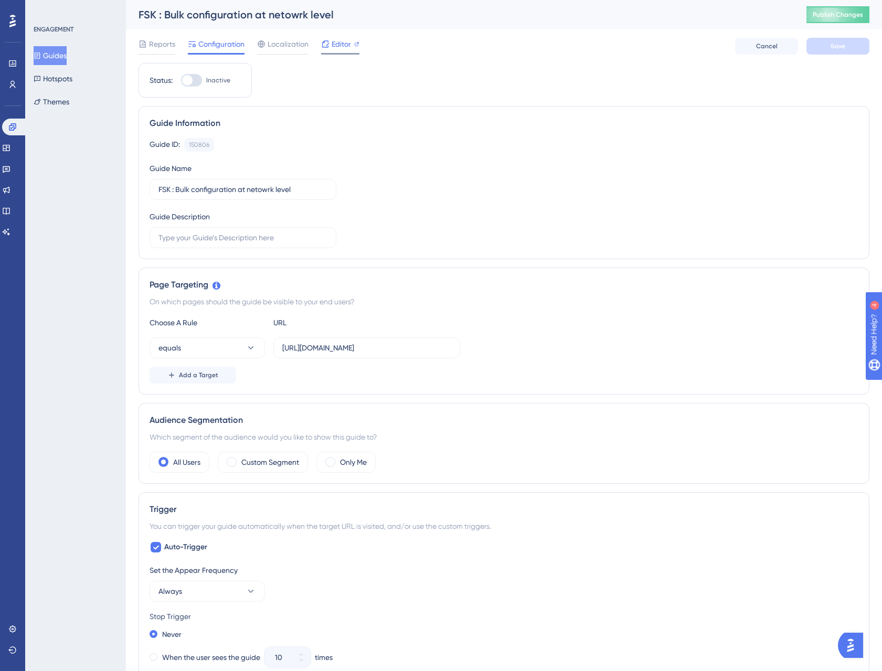
click at [336, 46] on span "Editor" at bounding box center [341, 44] width 19 height 13
click at [336, 45] on span "Editor" at bounding box center [341, 44] width 19 height 13
click at [59, 53] on button "Guides" at bounding box center [50, 55] width 33 height 19
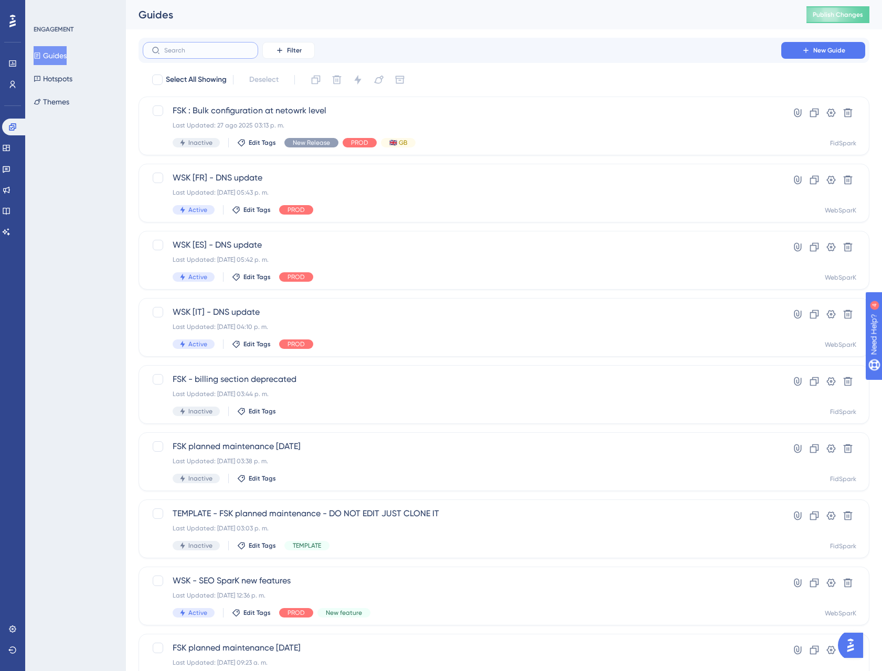
click at [215, 52] on input "text" at bounding box center [206, 50] width 85 height 7
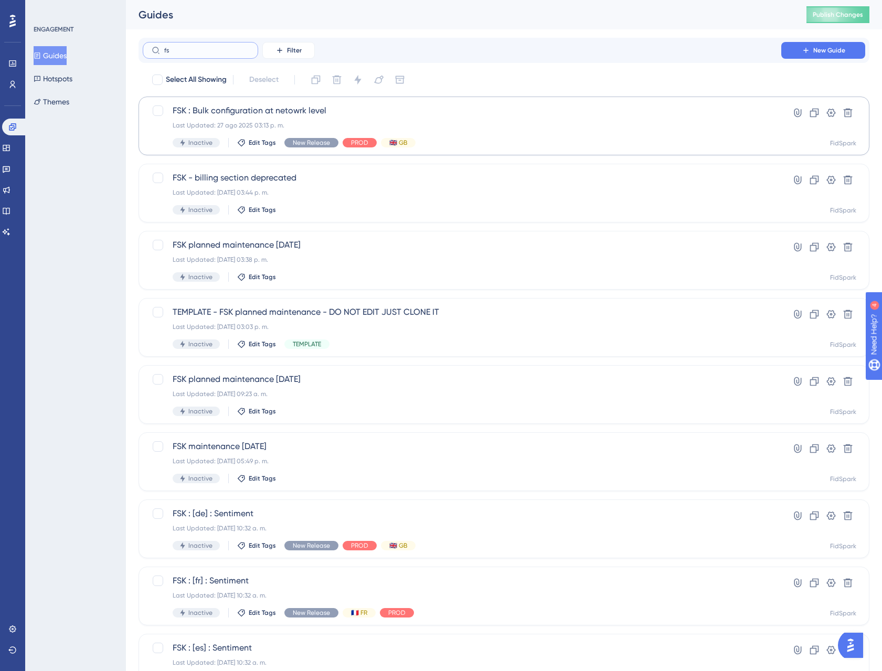
type input "fs"
click at [258, 137] on div "FSK : Bulk configuration at netowrk level Last Updated: 27 ago 2025 03:13 p. m.…" at bounding box center [462, 125] width 579 height 43
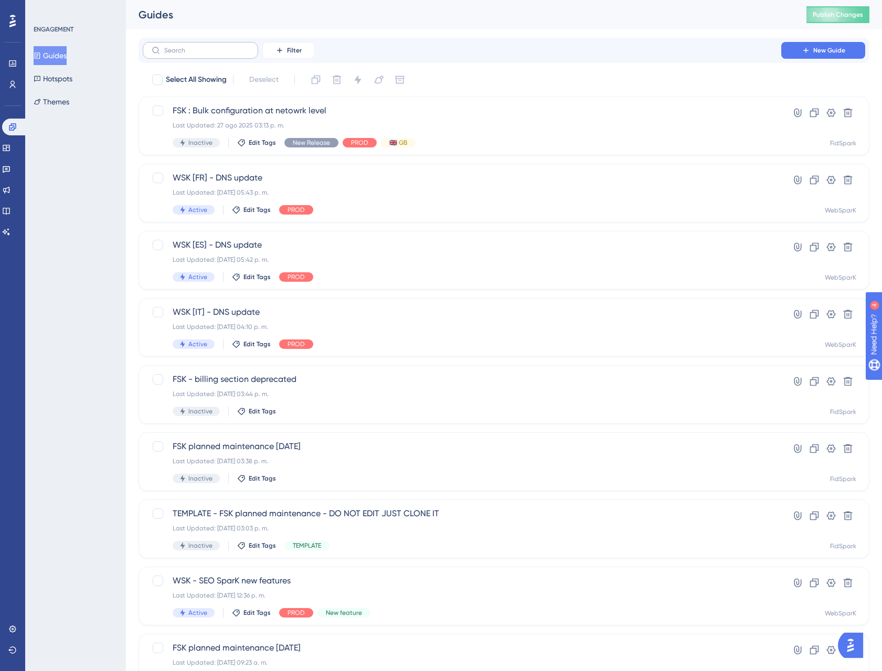
click at [182, 54] on label at bounding box center [200, 50] width 115 height 17
click at [182, 54] on input "text" at bounding box center [206, 50] width 85 height 7
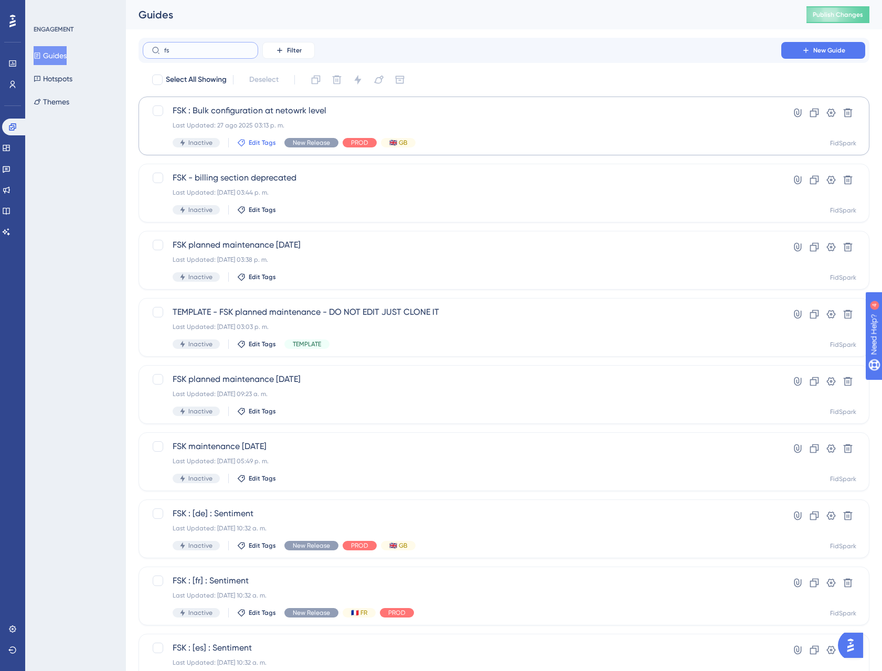
type input "fs"
click at [260, 141] on span "Edit Tags" at bounding box center [262, 143] width 27 height 8
click at [277, 167] on input at bounding box center [293, 167] width 80 height 8
type input "pro"
click at [248, 203] on icon at bounding box center [249, 200] width 4 height 7
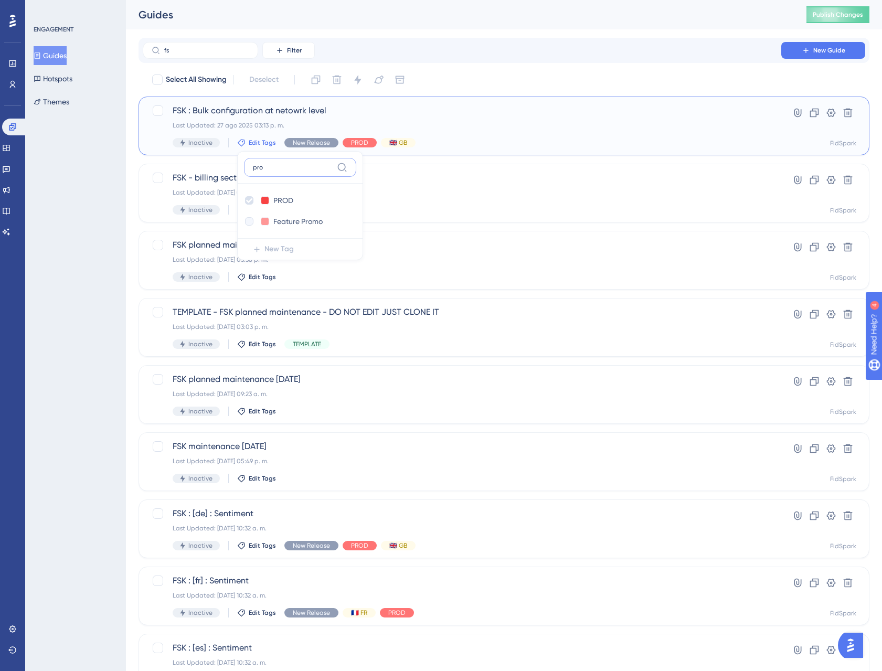
click at [271, 171] on input "pro" at bounding box center [293, 167] width 80 height 8
checkbox input "false"
click at [272, 170] on input "pro" at bounding box center [293, 167] width 80 height 8
click at [272, 170] on input "pros" at bounding box center [293, 167] width 80 height 8
click at [273, 169] on input "pros" at bounding box center [293, 167] width 80 height 8
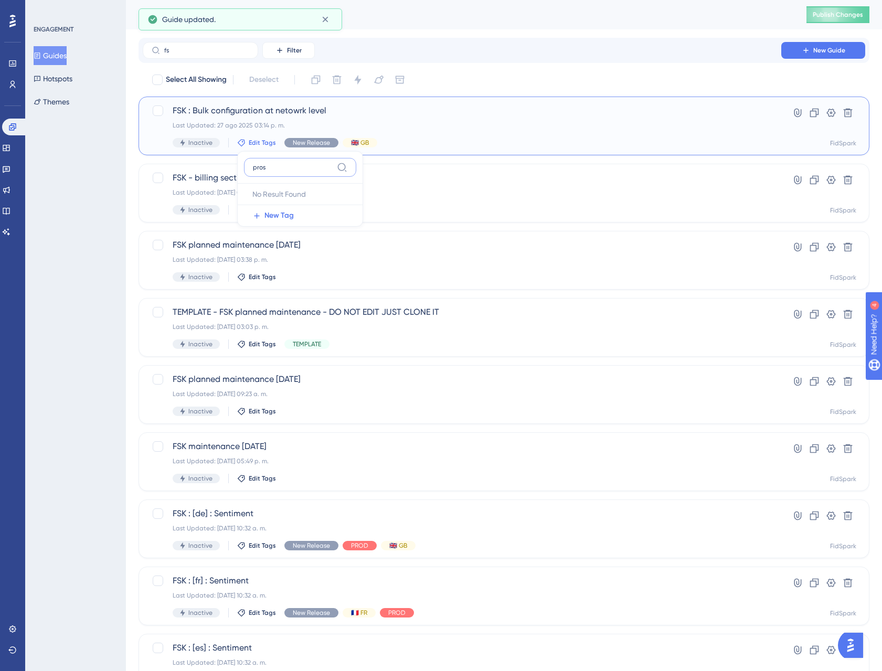
click at [273, 169] on input "pros" at bounding box center [293, 167] width 80 height 8
type input "sta"
click at [249, 201] on div at bounding box center [249, 200] width 8 height 8
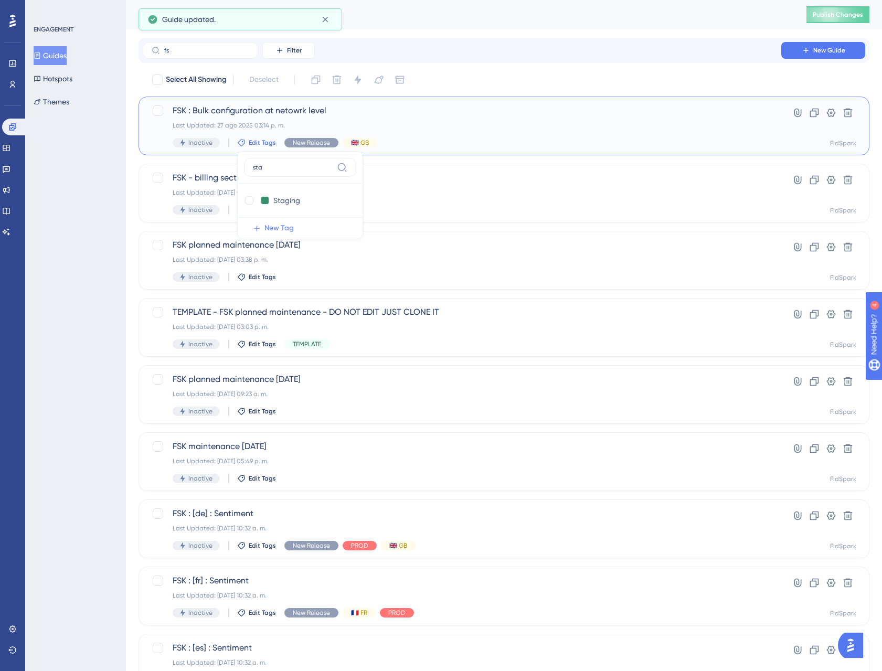
checkbox input "true"
click at [78, 218] on div "ENGAGEMENT Guides Hotspots Themes" at bounding box center [75, 335] width 101 height 671
click at [408, 112] on span "FSK : Bulk configuration at netowrk level" at bounding box center [462, 110] width 579 height 13
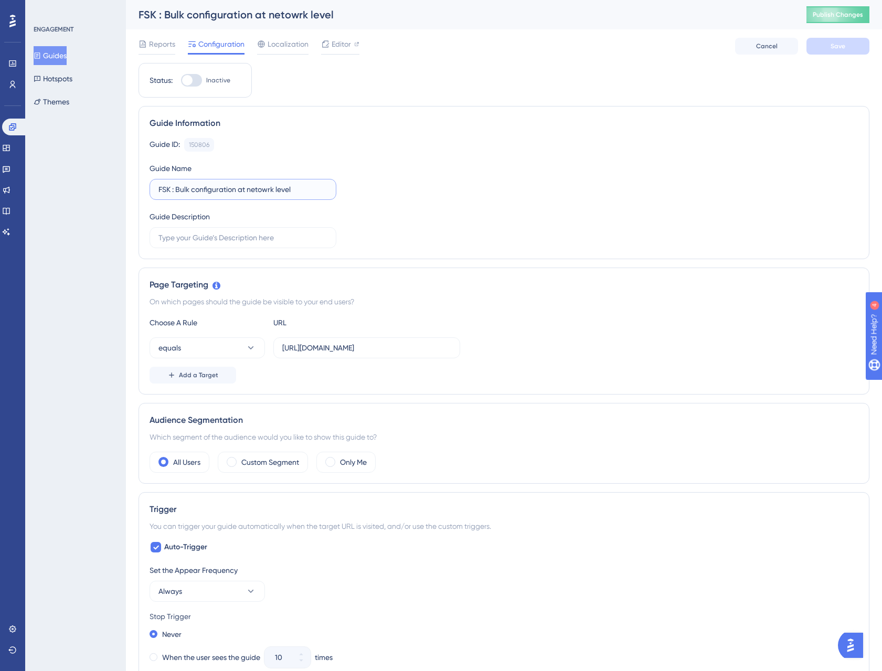
click at [259, 189] on input "FSK : Bulk configuration at netowrk level" at bounding box center [242, 190] width 169 height 12
type input "FSK : Bulk configuration at network level"
click at [853, 46] on button "Save" at bounding box center [837, 46] width 63 height 17
click at [346, 47] on span "Editor" at bounding box center [341, 44] width 19 height 13
click at [192, 77] on div at bounding box center [191, 80] width 21 height 13
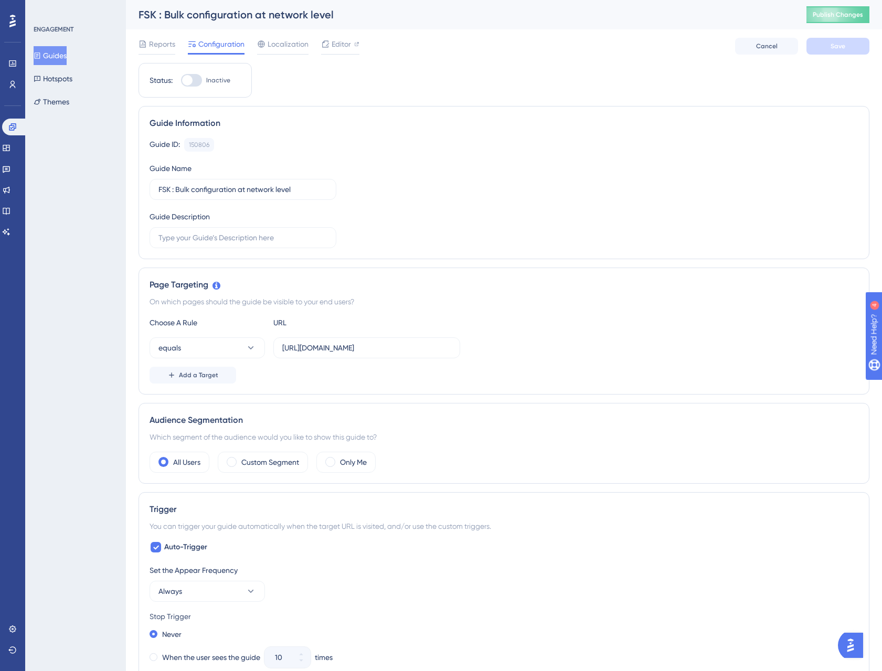
click at [181, 80] on input "Inactive" at bounding box center [180, 80] width 1 height 1
click at [833, 46] on span "Save" at bounding box center [838, 46] width 15 height 8
click at [846, 13] on span "Publish Changes" at bounding box center [838, 14] width 50 height 8
click at [345, 47] on span "Editor" at bounding box center [341, 44] width 19 height 13
click at [196, 79] on div at bounding box center [195, 80] width 10 height 10
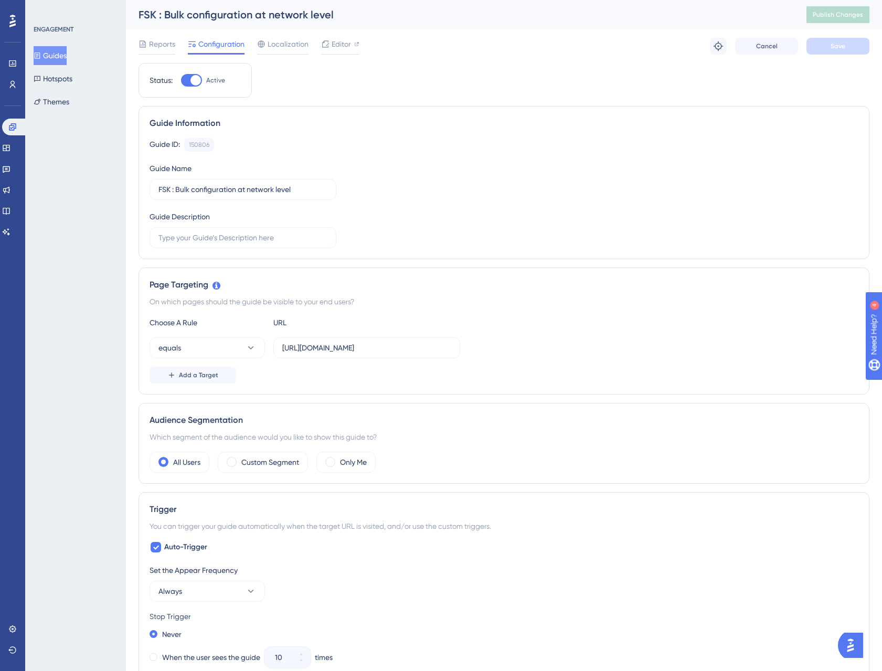
click at [181, 80] on input "Active" at bounding box center [180, 80] width 1 height 1
checkbox input "false"
click at [850, 43] on button "Save" at bounding box center [837, 46] width 63 height 17
click at [850, 12] on span "Publish Changes" at bounding box center [838, 14] width 50 height 8
click at [353, 46] on div "Editor" at bounding box center [340, 44] width 38 height 13
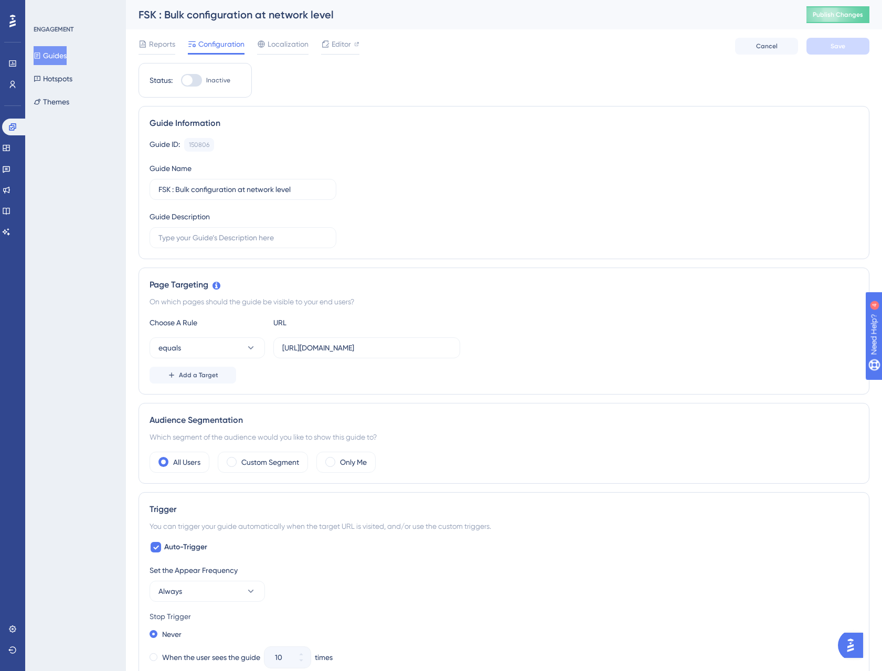
click at [434, 103] on div "Status: Inactive Guide Information Guide ID: 150806 Copy Guide Name FSK : Bulk …" at bounding box center [504, 590] width 731 height 1055
